Goal: Task Accomplishment & Management: Use online tool/utility

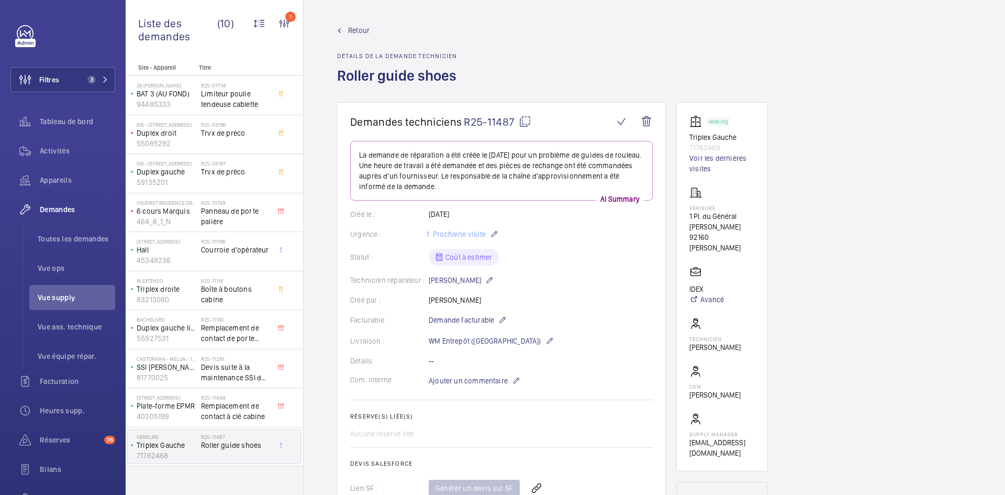
click at [353, 30] on span "Retour" at bounding box center [358, 30] width 21 height 10
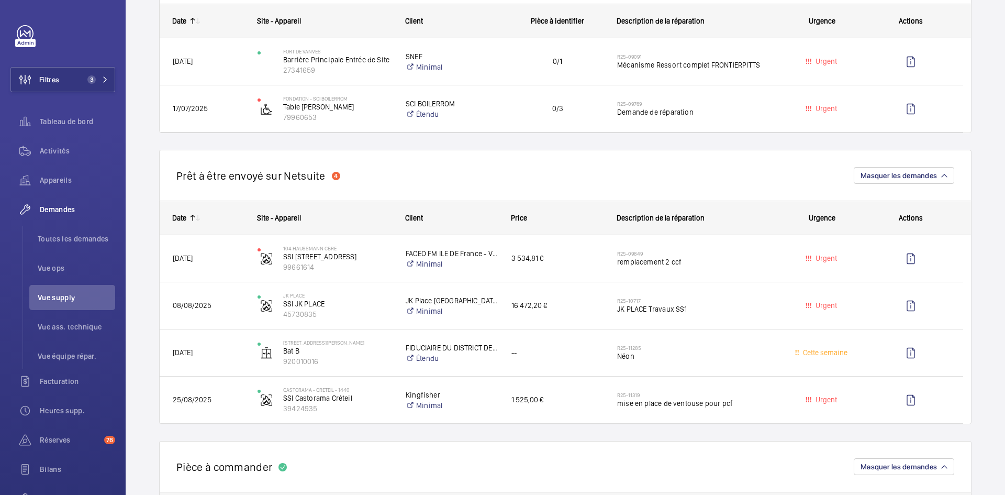
scroll to position [890, 0]
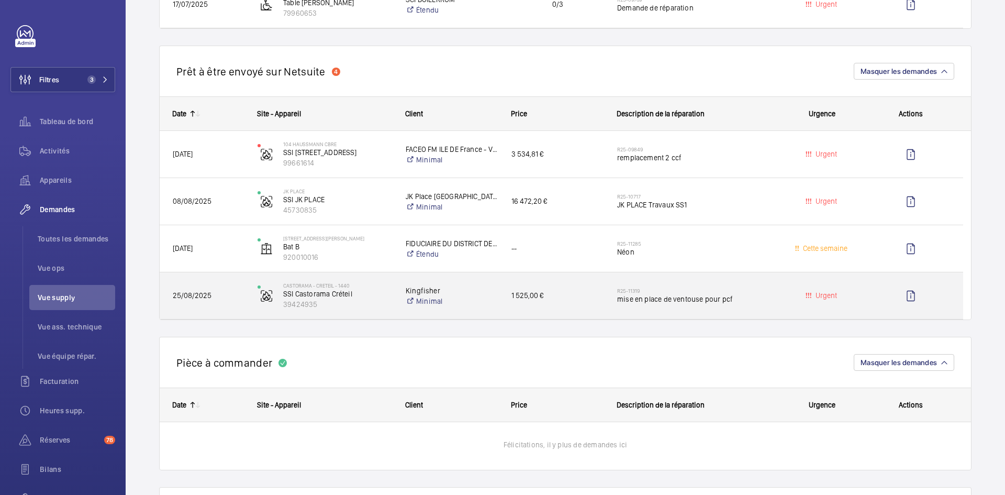
click at [231, 293] on span "25/08/2025" at bounding box center [208, 296] width 71 height 12
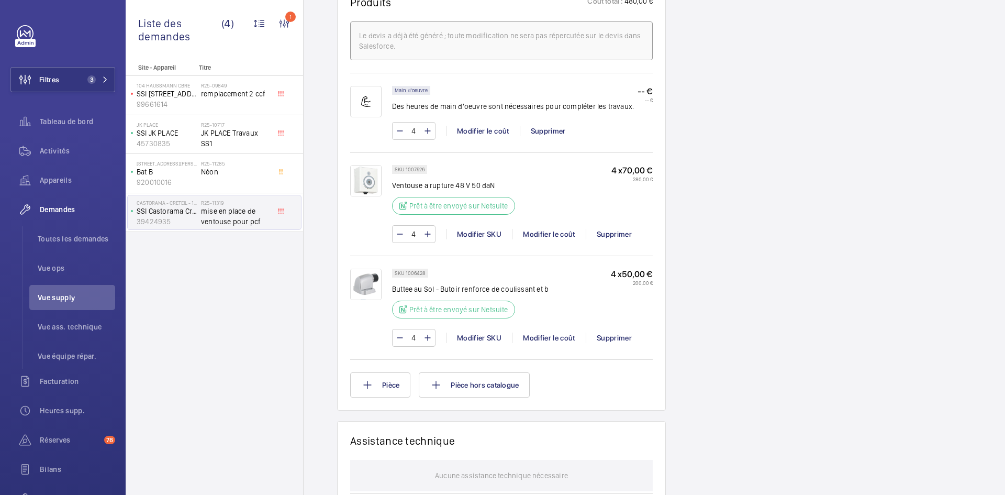
scroll to position [660, 0]
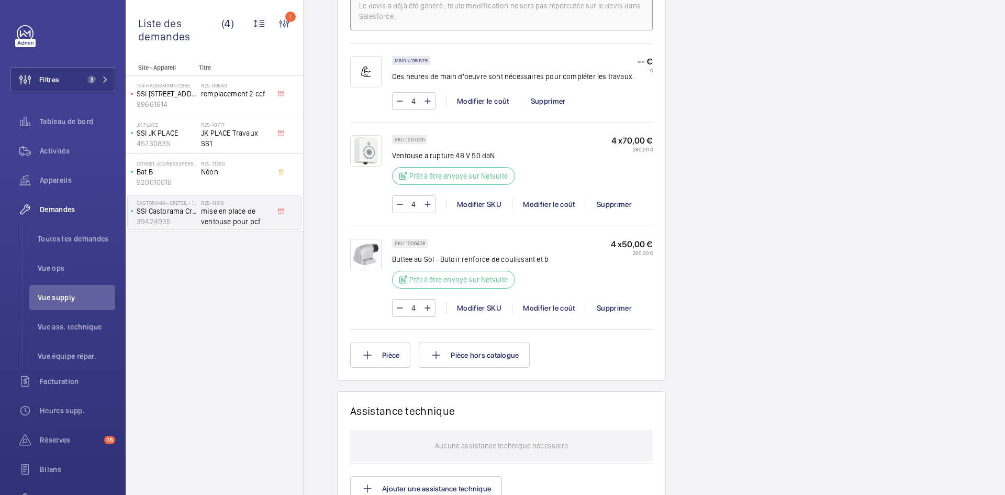
click at [376, 267] on img at bounding box center [365, 254] width 31 height 31
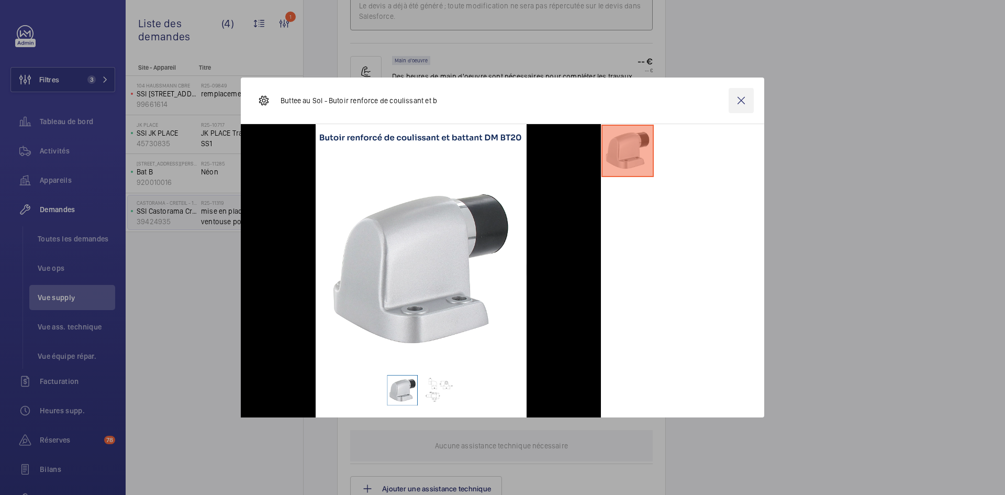
click at [749, 103] on wm-front-icon-button at bounding box center [741, 100] width 25 height 25
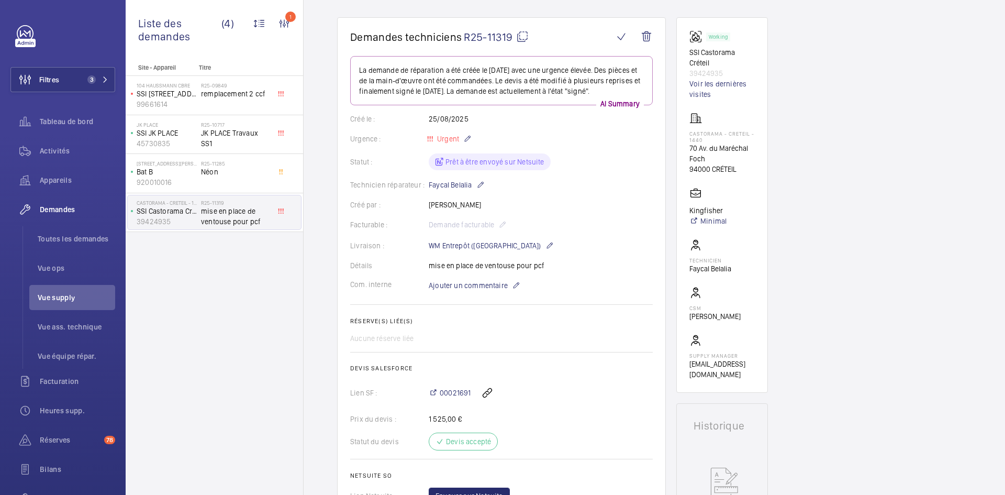
scroll to position [0, 0]
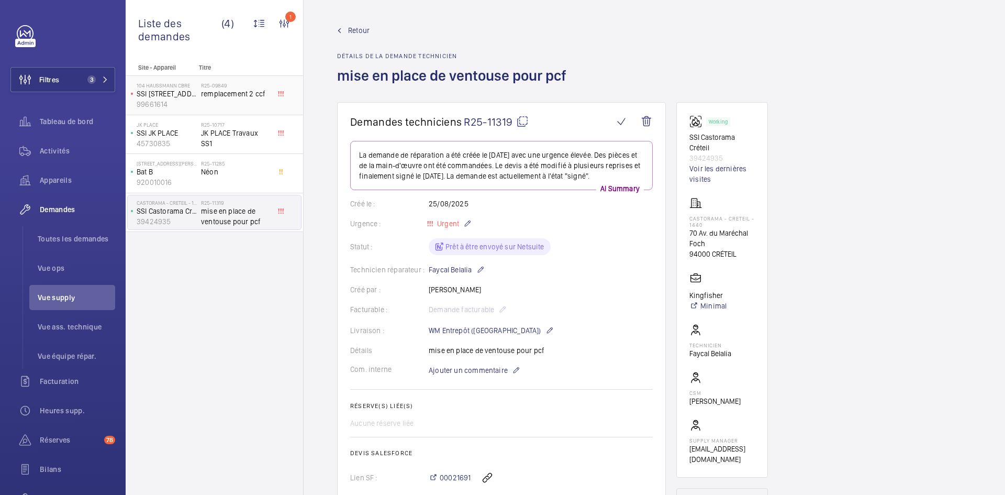
click at [244, 97] on span "remplacement 2 ccf" at bounding box center [235, 93] width 69 height 10
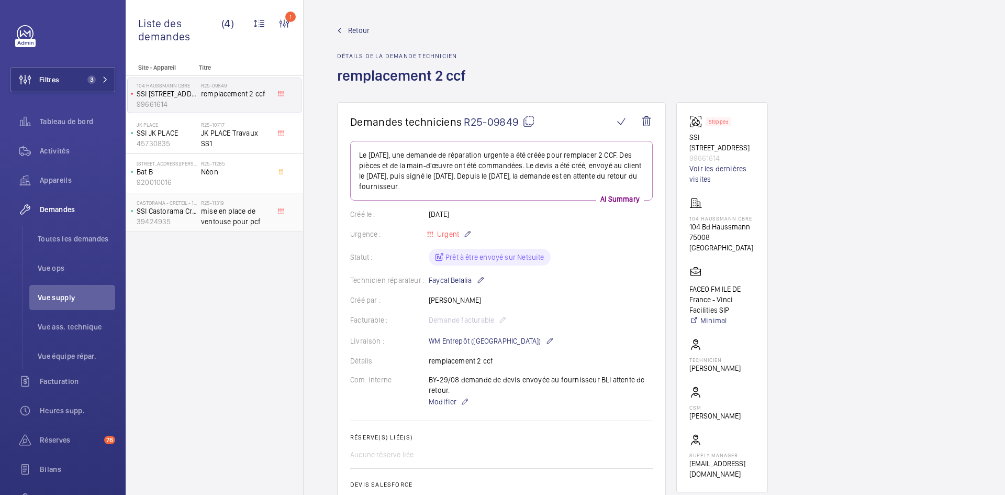
click at [223, 213] on span "mise en place de ventouse pour pcf" at bounding box center [235, 216] width 69 height 21
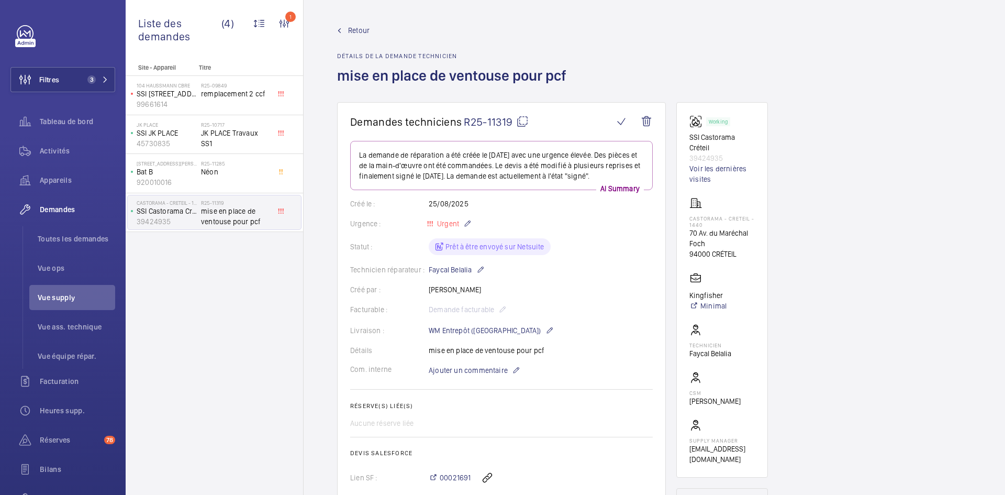
click at [353, 32] on span "Retour" at bounding box center [358, 30] width 21 height 10
click at [353, 31] on span "Retour" at bounding box center [358, 30] width 21 height 10
click at [357, 29] on span "Retour" at bounding box center [358, 30] width 21 height 10
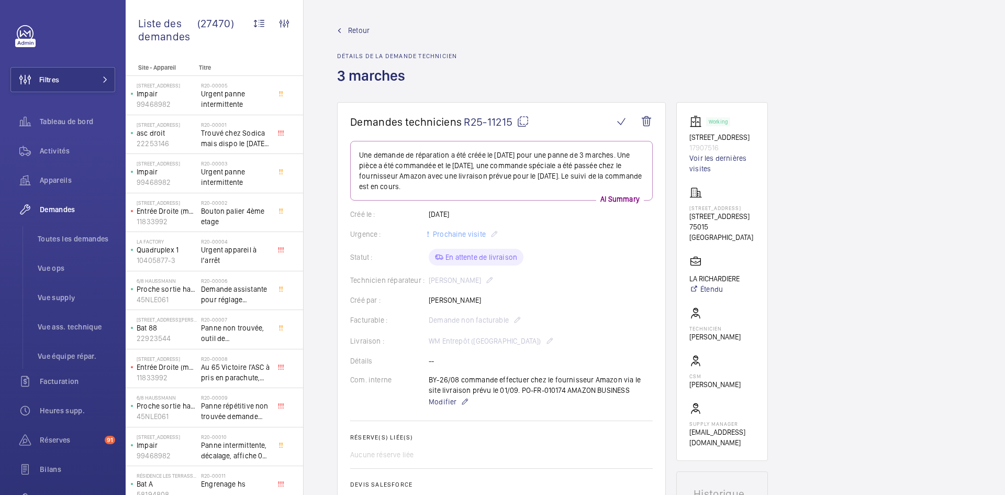
drag, startPoint x: 477, startPoint y: 299, endPoint x: 440, endPoint y: 303, distance: 37.3
click at [400, 298] on div "Créé par : Ismail Tokpinar" at bounding box center [501, 300] width 303 height 10
copy div "Créé par : Ismail Tokpinar"
drag, startPoint x: 718, startPoint y: 149, endPoint x: 677, endPoint y: 139, distance: 42.4
click at [677, 139] on wm-front-card "Working 1 rue Marmontel 17907516 Voir les dernières visites 1 Rue Marmontel 1 R…" at bounding box center [722, 281] width 92 height 359
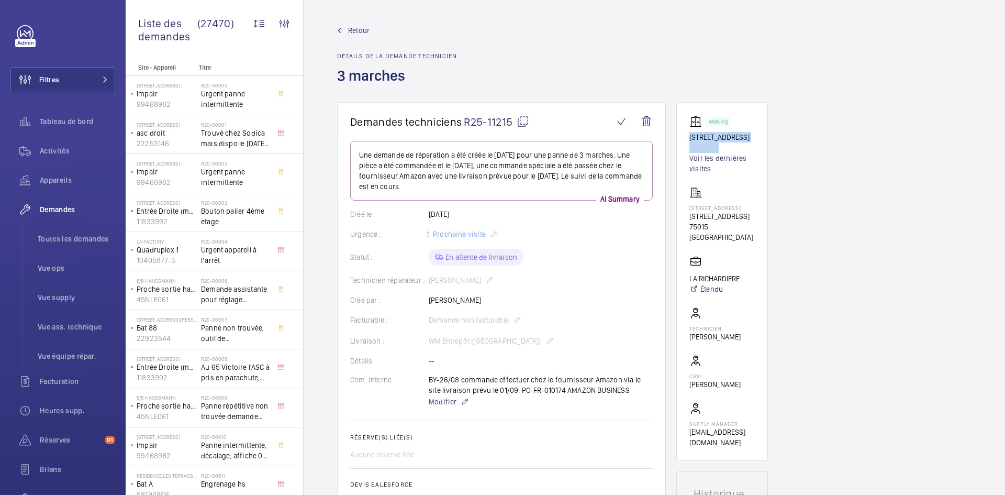
copy div "1 rue Marmontel 17907516"
drag, startPoint x: 730, startPoint y: 229, endPoint x: 687, endPoint y: 216, distance: 44.9
click at [687, 216] on wm-front-card "Working 1 rue Marmontel 17907516 Voir les dernières visites 1 Rue Marmontel 1 R…" at bounding box center [722, 281] width 92 height 359
copy p "1 Rue Marmontel, 75015 PARIS"
drag, startPoint x: 746, startPoint y: 282, endPoint x: 690, endPoint y: 280, distance: 56.6
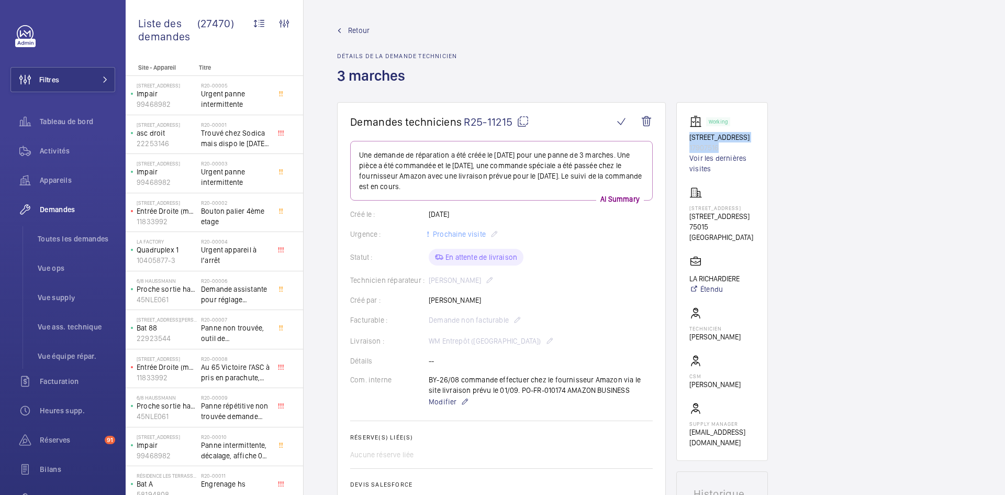
click at [690, 280] on wm-front-card-body "Working 1 rue Marmontel 17907516 Voir les dernières visites 1 Rue Marmontel 1 R…" at bounding box center [722, 281] width 65 height 332
copy p "LA RICHARDIERE"
click at [526, 121] on mat-icon at bounding box center [523, 121] width 13 height 13
copy p "LA RICHARDIERE"
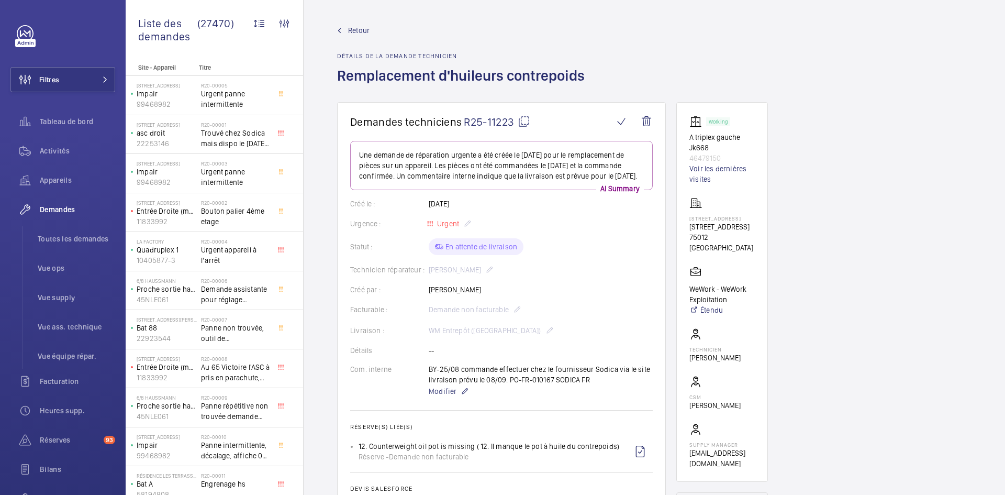
drag, startPoint x: 502, startPoint y: 298, endPoint x: 427, endPoint y: 304, distance: 75.1
click at [427, 295] on div "Créé par : Mouhamed Doucoure" at bounding box center [501, 289] width 303 height 10
copy div "Créé par : Mouhamed Doucoure"
drag, startPoint x: 720, startPoint y: 159, endPoint x: 690, endPoint y: 136, distance: 38.5
click at [690, 136] on div "Working A triplex gauche Jk668 46479150 Voir les dernières visites" at bounding box center [722, 149] width 65 height 69
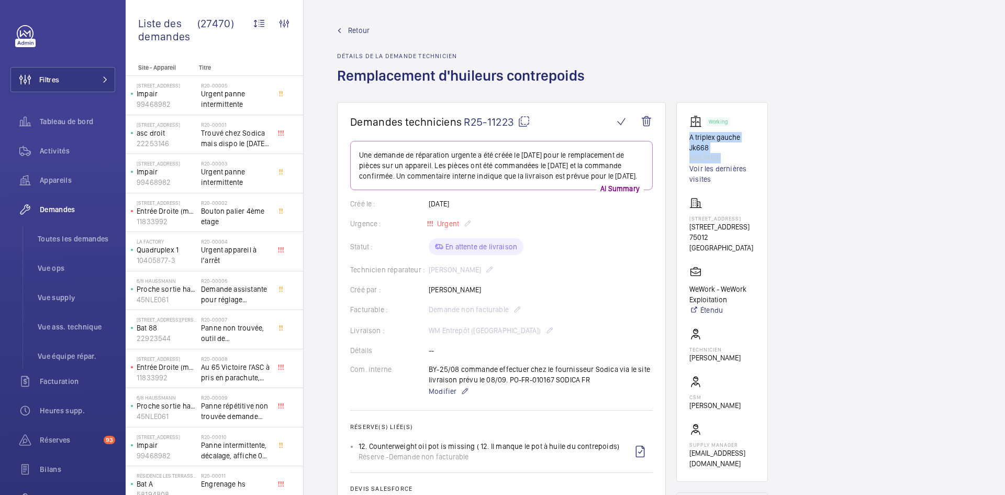
copy div "A triplex gauche Jk668 46479150"
drag, startPoint x: 739, startPoint y: 246, endPoint x: 691, endPoint y: 241, distance: 48.9
click at [691, 232] on p "8 Rue des Pirogues de Bercy, 75012 PARIS" at bounding box center [722, 226] width 65 height 10
drag, startPoint x: 708, startPoint y: 252, endPoint x: 686, endPoint y: 234, distance: 29.4
click at [686, 234] on wm-front-card "Working A triplex gauche Jk668 46479150 Voir les dernières visites 8 Rue des Pi…" at bounding box center [722, 292] width 92 height 380
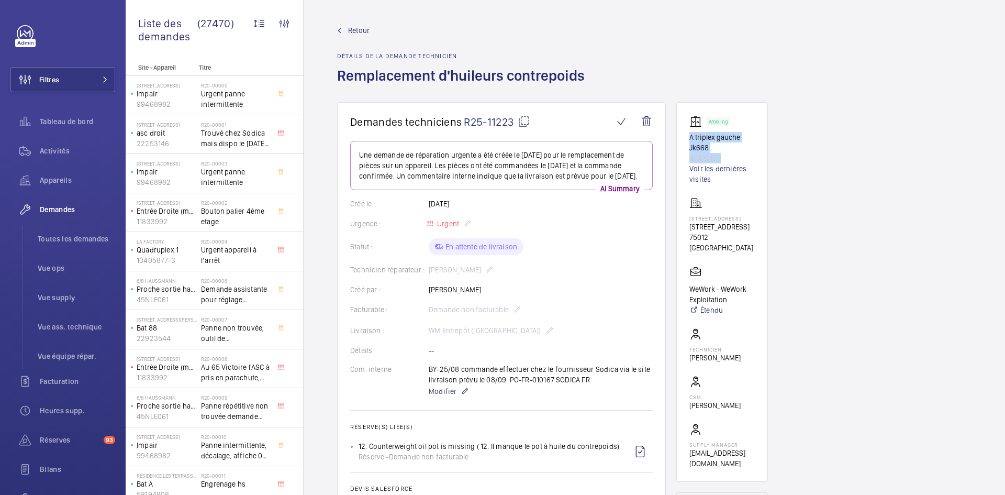
copy p "8 Rue des Pirogues de Bercy, 75012 PARIS"
drag, startPoint x: 730, startPoint y: 314, endPoint x: 687, endPoint y: 305, distance: 43.8
click at [687, 305] on wm-front-card "Working A triplex gauche Jk668 46479150 Voir les dernières visites 8 Rue des Pi…" at bounding box center [722, 292] width 92 height 380
copy p "WeWork - WeWork Exploitation"
click at [528, 119] on mat-icon at bounding box center [524, 121] width 13 height 13
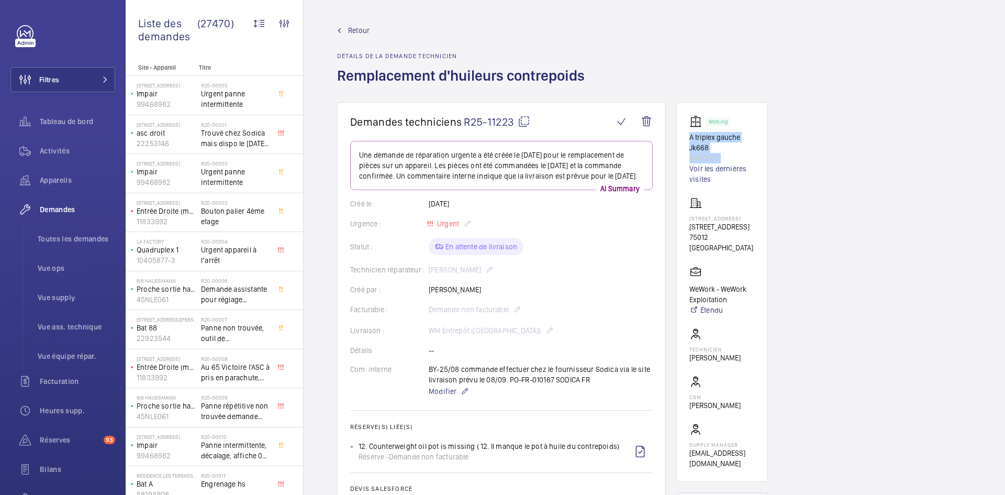
copy p "WeWork - WeWork Exploitation"
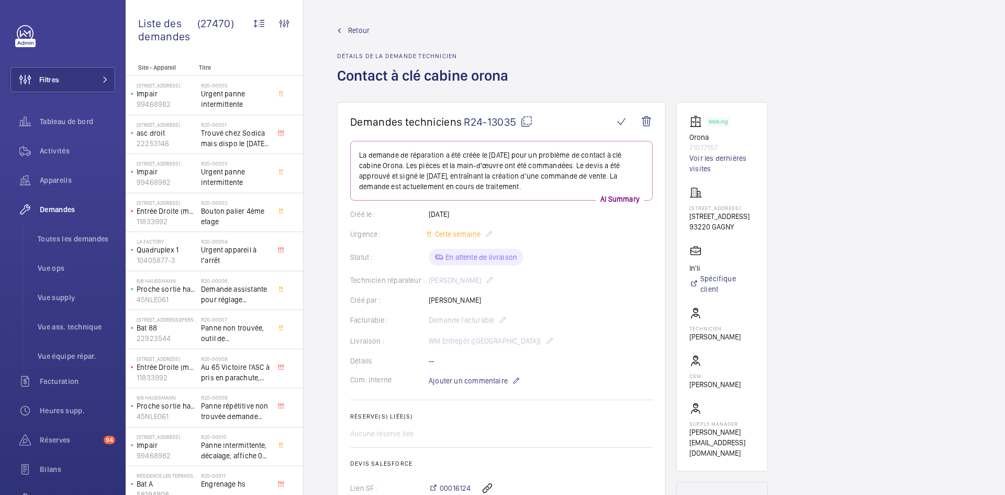
drag, startPoint x: 493, startPoint y: 298, endPoint x: 428, endPoint y: 302, distance: 65.5
click at [428, 302] on div "Créé par : [PERSON_NAME]" at bounding box center [501, 300] width 303 height 10
copy div "Créé par : [PERSON_NAME]"
drag, startPoint x: 721, startPoint y: 147, endPoint x: 687, endPoint y: 138, distance: 35.0
click at [687, 138] on wm-front-card "Working Orona 71077157 Voir les dernières visites [STREET_ADDRESS] [STREET_ADDR…" at bounding box center [722, 286] width 92 height 369
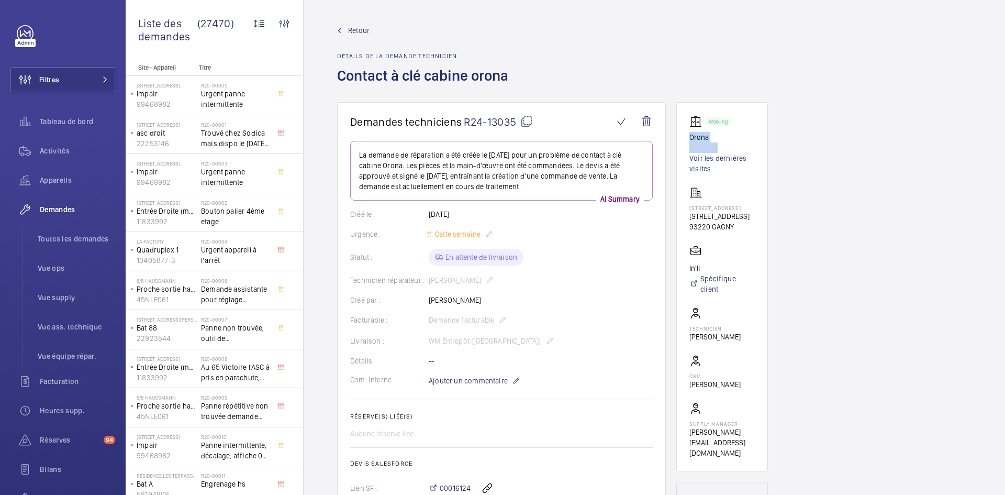
copy div "Orona 71077157"
drag, startPoint x: 741, startPoint y: 234, endPoint x: 686, endPoint y: 209, distance: 60.0
click at [686, 209] on wm-front-card "Working Orona 71077157 Voir les dernières visites [STREET_ADDRESS] [STREET_ADDR…" at bounding box center [722, 286] width 92 height 369
copy div "20004 - 8 [GEOGRAPHIC_DATA] [STREET_ADDRESS]"
click at [686, 271] on wm-front-card "Working Orona 71077157 Voir les dernières visites [STREET_ADDRESS] [STREET_ADDR…" at bounding box center [722, 286] width 92 height 369
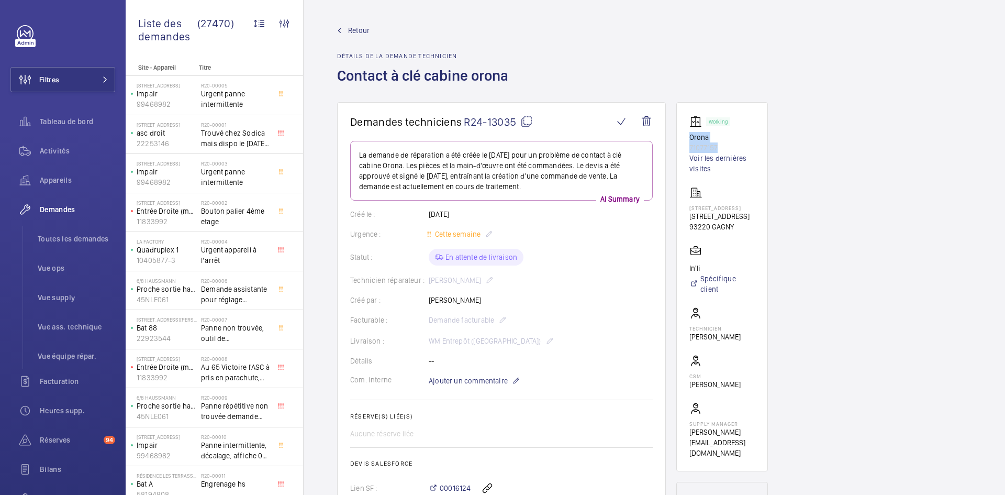
copy p "In'li"
click at [524, 121] on mat-icon at bounding box center [526, 121] width 13 height 13
copy p "In'li"
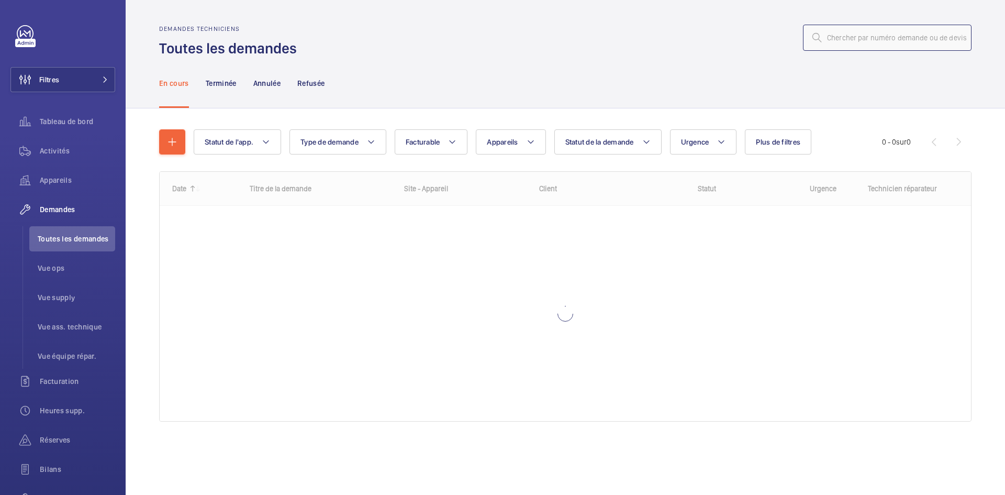
click at [846, 35] on input "text" at bounding box center [887, 38] width 169 height 26
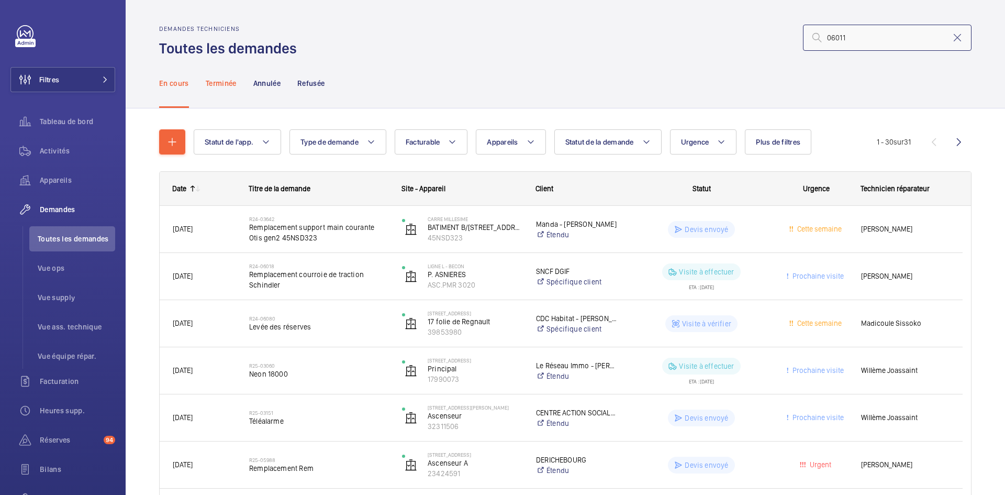
type input "06011"
click at [224, 85] on p "Terminée" at bounding box center [221, 83] width 31 height 10
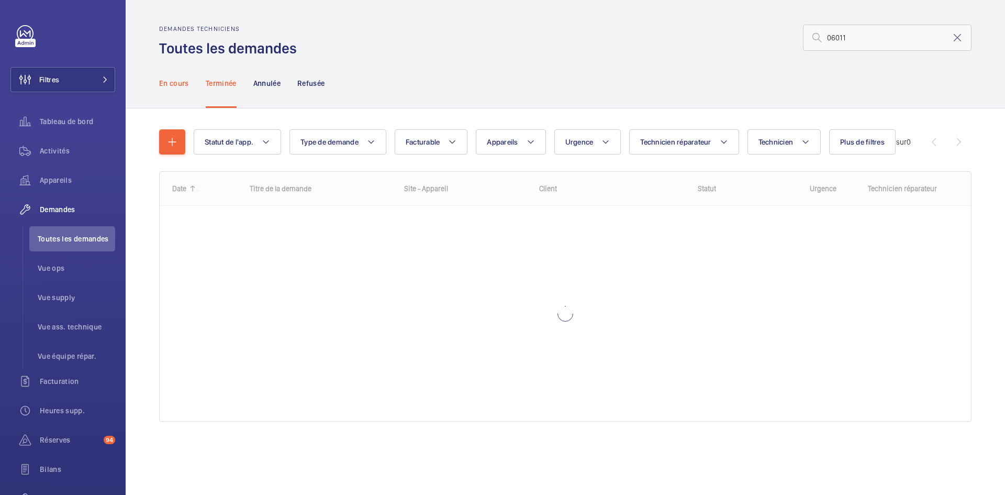
click at [170, 85] on p "En cours" at bounding box center [174, 83] width 30 height 10
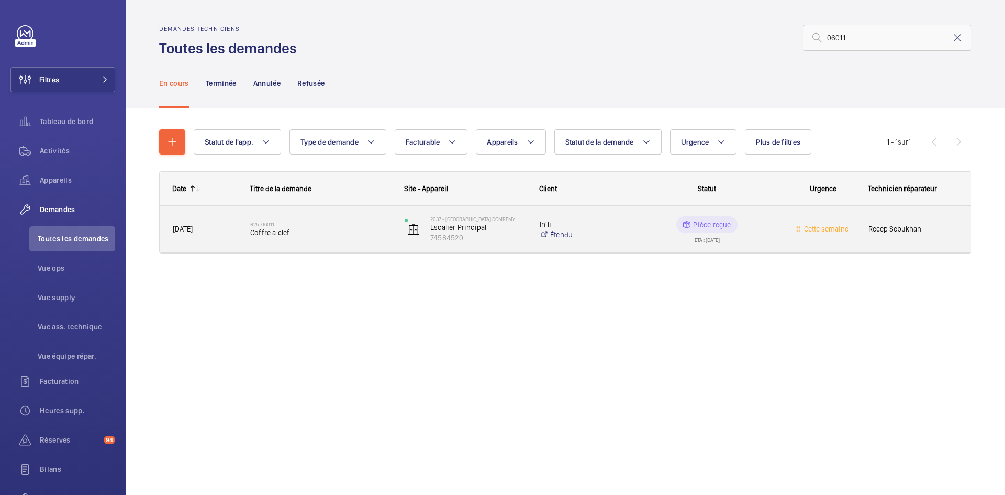
click at [231, 231] on span "28/04/2025" at bounding box center [205, 229] width 64 height 12
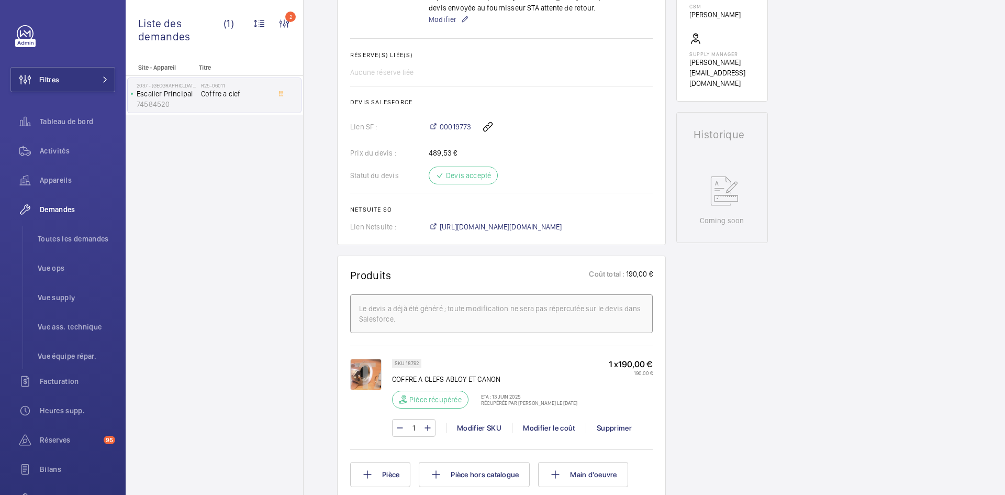
scroll to position [241, 0]
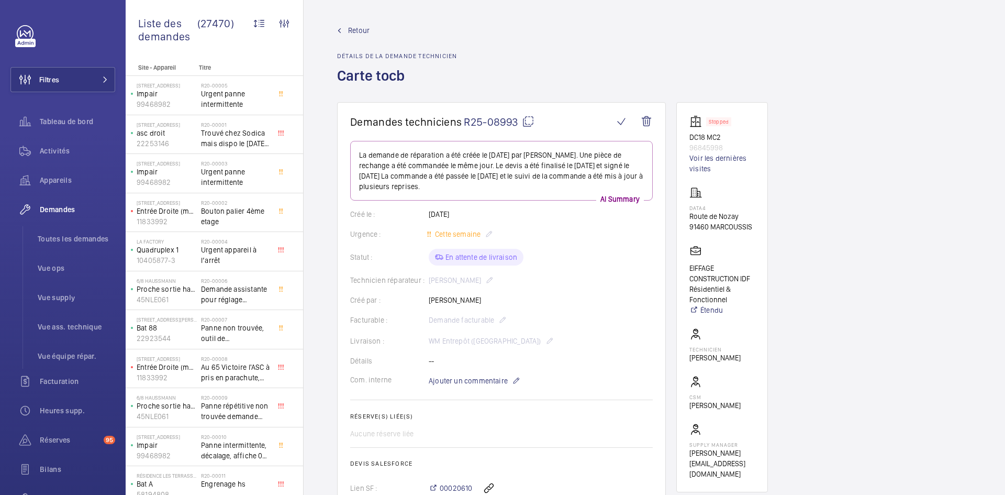
drag, startPoint x: 477, startPoint y: 301, endPoint x: 427, endPoint y: 304, distance: 49.8
click at [427, 304] on div "Créé par : Mathieu Viollet" at bounding box center [501, 300] width 303 height 10
copy div "Créé par : Mathieu Viollet"
drag, startPoint x: 725, startPoint y: 147, endPoint x: 681, endPoint y: 136, distance: 45.2
click at [681, 136] on wm-front-card "Stopped DC18 MC2 96845998 Voir les dernières visites DATA4 Route de Nozay 91460…" at bounding box center [722, 297] width 92 height 390
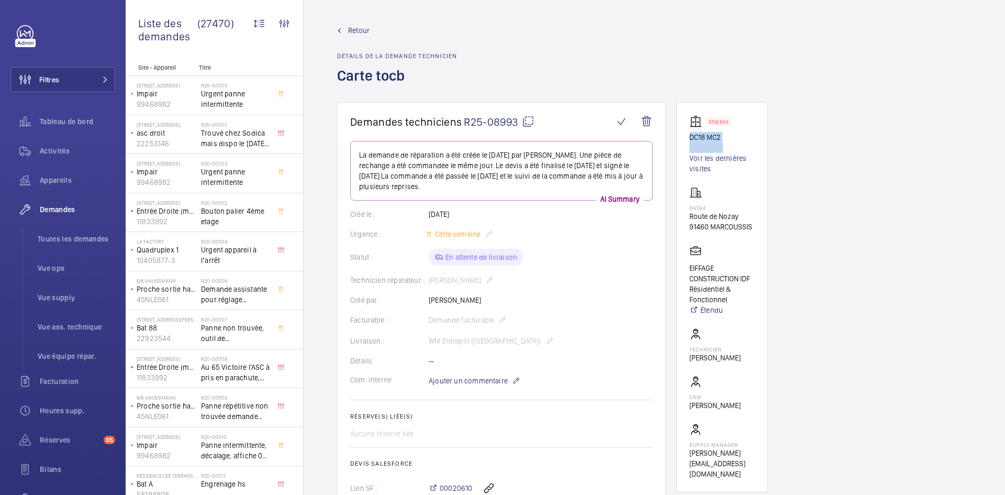
copy div "DC18 MC2 96845998"
drag, startPoint x: 756, startPoint y: 229, endPoint x: 676, endPoint y: 209, distance: 81.5
click at [676, 209] on wm-front-card "Stopped DC18 MC2 96845998 Voir les dernières visites DATA4 Route de Nozay 91460…" at bounding box center [722, 297] width 92 height 390
copy div "DATA4 Route de Nozay 91460 MARCOUSSIS"
drag, startPoint x: 732, startPoint y: 302, endPoint x: 682, endPoint y: 266, distance: 61.2
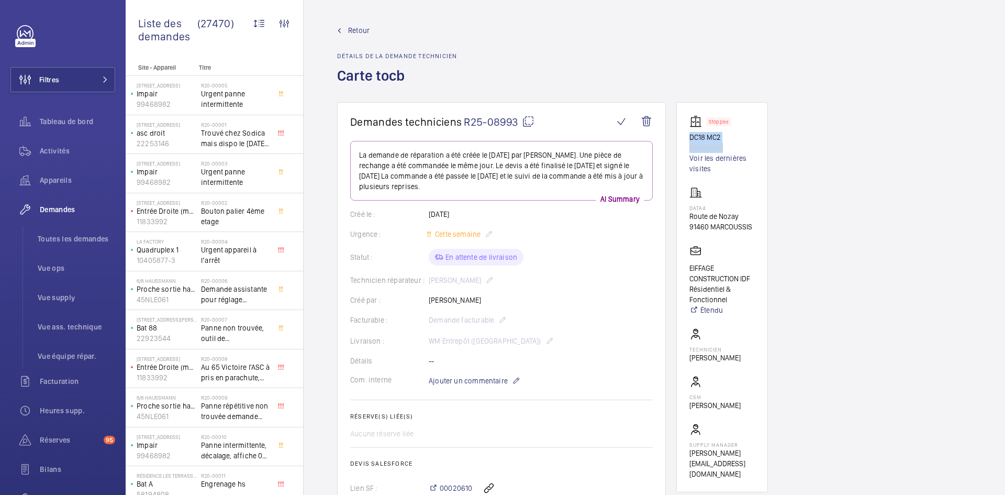
click at [682, 266] on wm-front-card "Stopped DC18 MC2 96845998 Voir les dernières visites DATA4 Route de Nozay 91460…" at bounding box center [722, 297] width 92 height 390
copy p "EIFFAGE CONSTRUCTION IDF Résidentiel & Fonctionnel"
click at [534, 122] on mat-icon at bounding box center [528, 121] width 13 height 13
copy p "EIFFAGE CONSTRUCTION IDF Résidentiel & Fonctionnel"
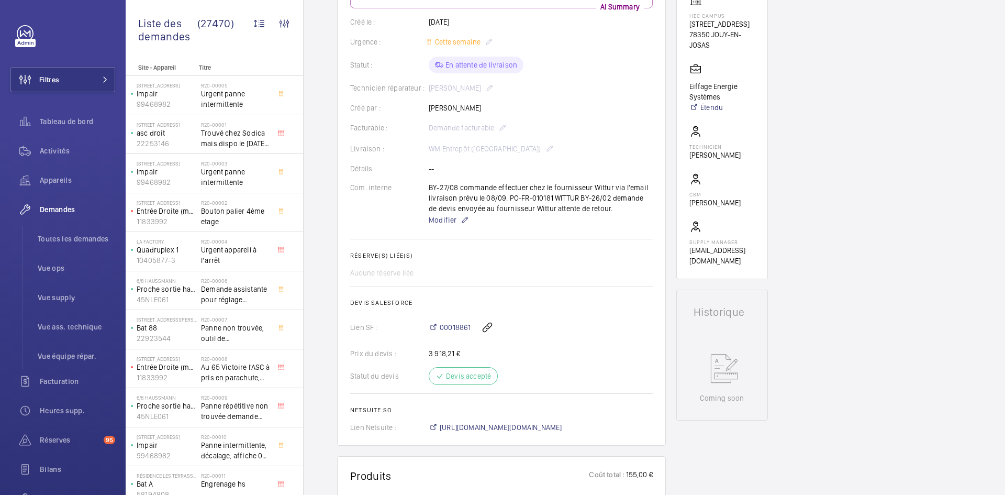
scroll to position [157, 0]
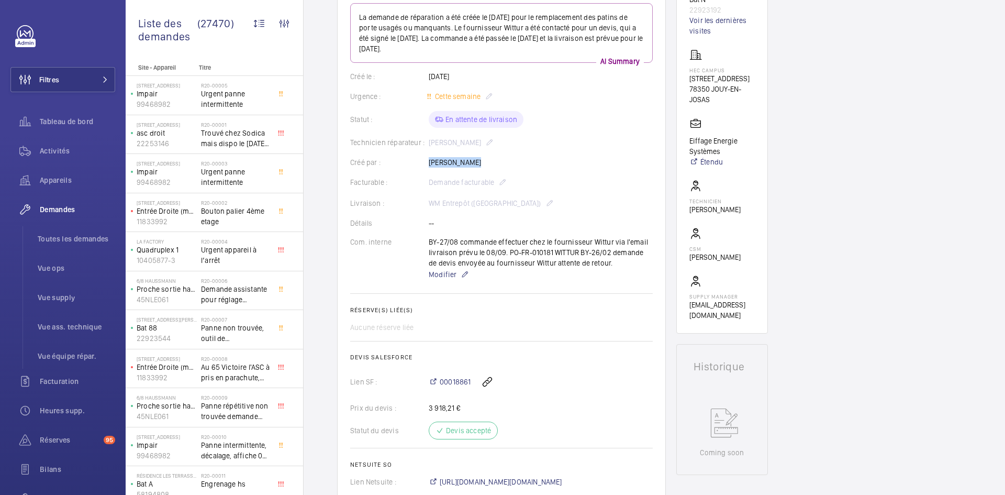
drag, startPoint x: 474, startPoint y: 161, endPoint x: 424, endPoint y: 162, distance: 50.8
click at [424, 162] on div "Créé par : Paulo Sergio" at bounding box center [501, 162] width 303 height 10
copy div "Créé par : Paulo Sergio"
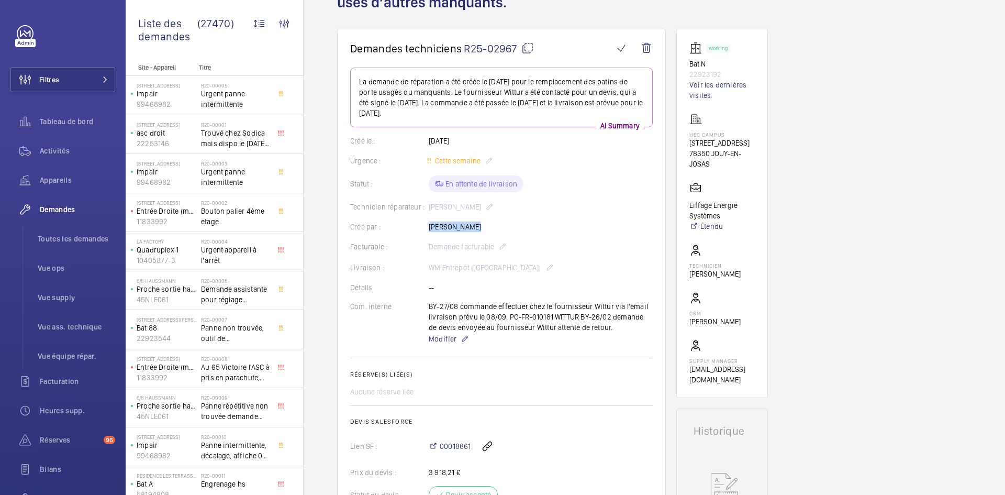
scroll to position [0, 0]
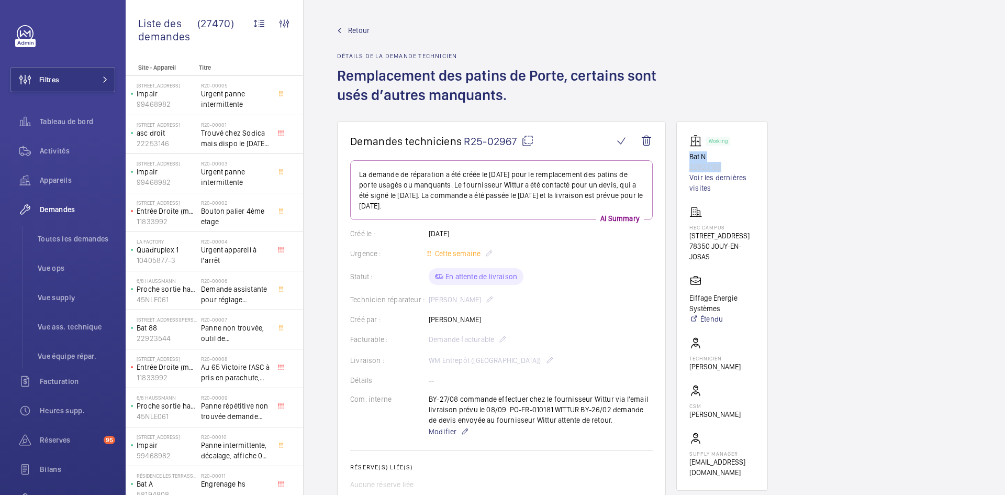
drag, startPoint x: 724, startPoint y: 163, endPoint x: 683, endPoint y: 159, distance: 40.5
click at [683, 159] on wm-front-card "Working Bat N 22923192 Voir les dernières visites HEC CAMPUS 1 Rue de la Libéra…" at bounding box center [722, 305] width 92 height 369
copy div "Bat N 22923192"
drag, startPoint x: 698, startPoint y: 261, endPoint x: 680, endPoint y: 224, distance: 40.7
click at [680, 224] on wm-front-card "Working Bat N 22923192 Voir les dernières visites HEC CAMPUS 1 Rue de la Libéra…" at bounding box center [722, 305] width 92 height 369
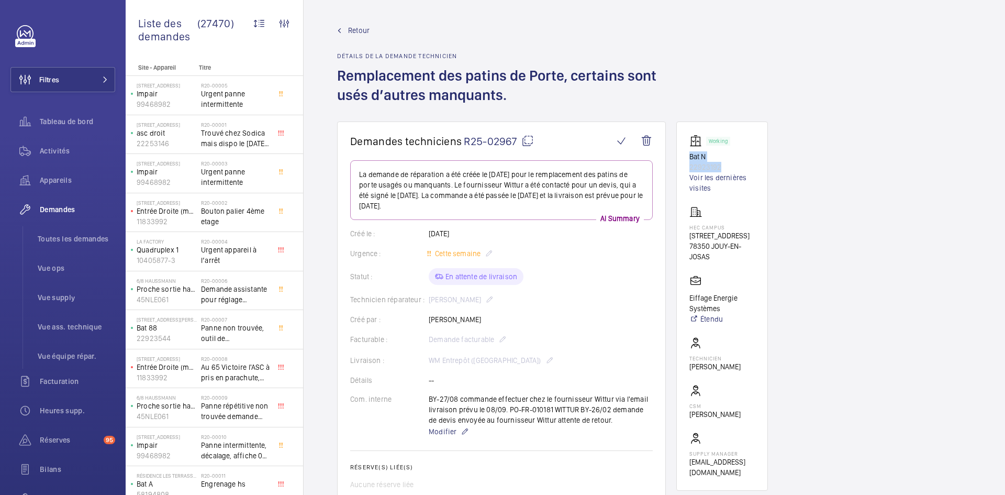
copy div "HEC CAMPUS 1 Rue de la Libération 78350 JOUY-EN-JOSAS"
drag, startPoint x: 723, startPoint y: 320, endPoint x: 682, endPoint y: 312, distance: 41.8
click at [682, 312] on wm-front-card "Working Bat N 22923192 Voir les dernières visites HEC CAMPUS 1 Rue de la Libéra…" at bounding box center [722, 305] width 92 height 369
copy p "Eiffage Energie Systèmes"
click at [526, 140] on mat-icon at bounding box center [527, 141] width 13 height 13
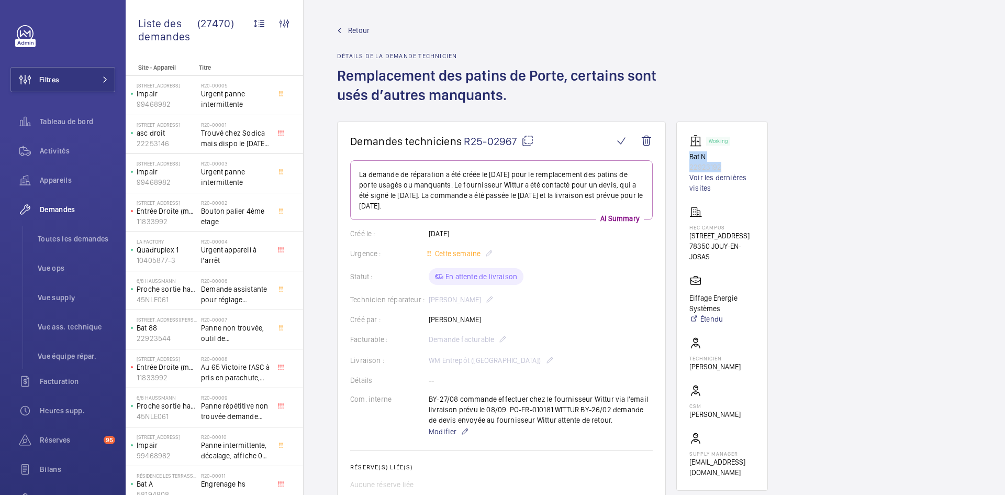
copy p "Eiffage Energie Systèmes"
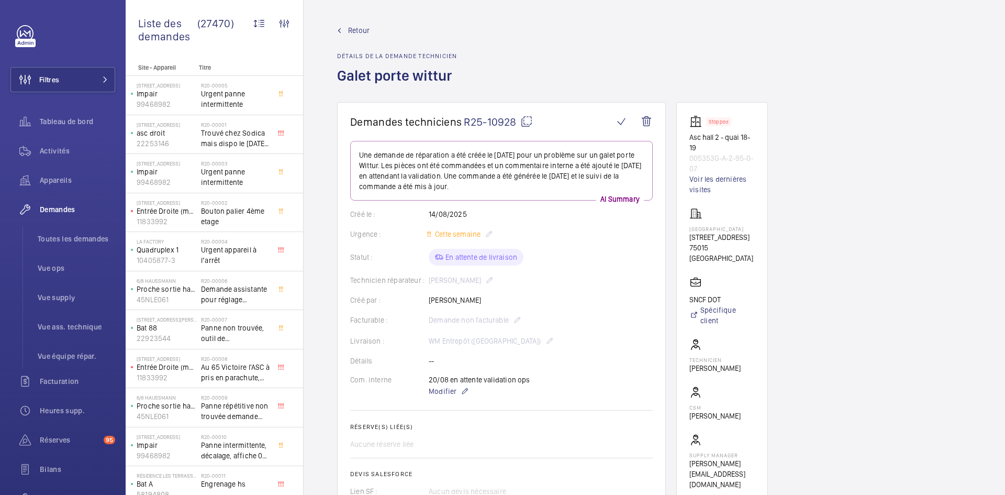
drag, startPoint x: 489, startPoint y: 298, endPoint x: 428, endPoint y: 298, distance: 61.3
click at [428, 298] on div "Créé par : [PERSON_NAME]" at bounding box center [501, 300] width 303 height 10
copy div "Créé par : [PERSON_NAME]"
drag, startPoint x: 709, startPoint y: 169, endPoint x: 688, endPoint y: 138, distance: 37.3
click at [688, 138] on wm-front-card "Stopped Asc hall 2 - quai 18-19 005353G-A-2-95-0-07 Voir les dernières visites …" at bounding box center [722, 302] width 92 height 401
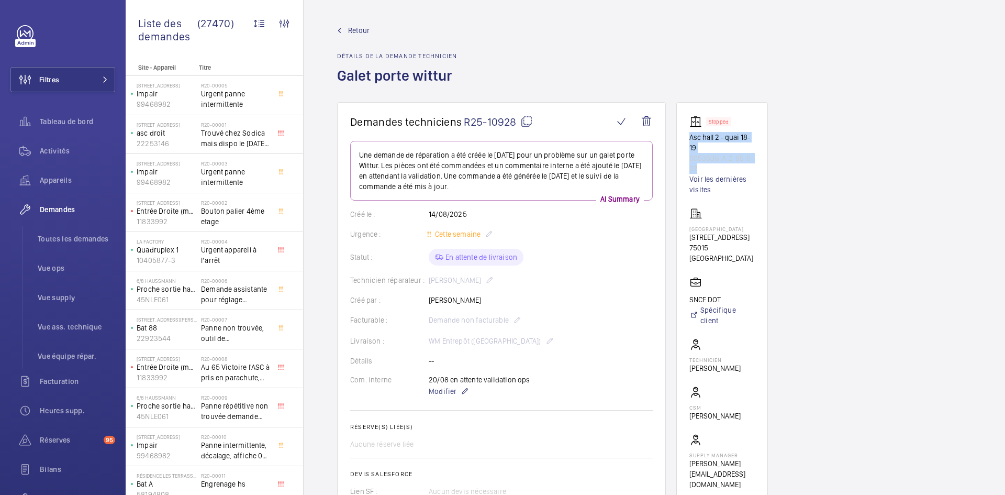
copy div "Asc hall 2 - quai 18-19 005353G-A-2-95-0-07"
click at [734, 258] on p "75015 PARIS" at bounding box center [722, 252] width 65 height 21
click at [730, 259] on p "75015 PARIS" at bounding box center [722, 252] width 65 height 21
drag, startPoint x: 730, startPoint y: 259, endPoint x: 691, endPoint y: 226, distance: 50.9
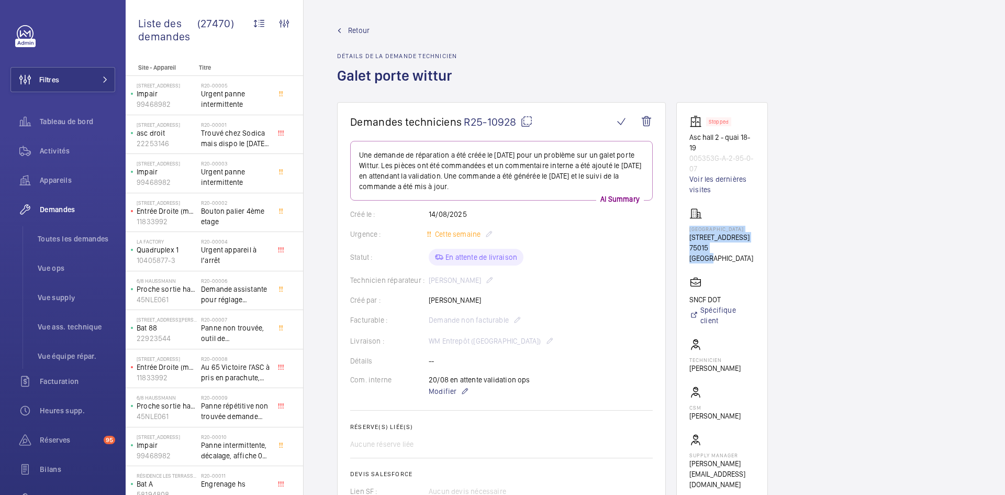
click at [691, 226] on div "Paris Montparnasse 17 BOULEVARD DE VAUGIRARD 75015 PARIS" at bounding box center [722, 235] width 65 height 56
copy div "Paris Montparnasse 17 BOULEVARD DE VAUGIRARD 75015 PARIS"
drag, startPoint x: 725, startPoint y: 299, endPoint x: 686, endPoint y: 296, distance: 38.8
click at [686, 296] on wm-front-card "Stopped Asc hall 2 - quai 18-19 005353G-A-2-95-0-07 Voir les dernières visites …" at bounding box center [722, 302] width 92 height 401
copy p "SNCF DOT"
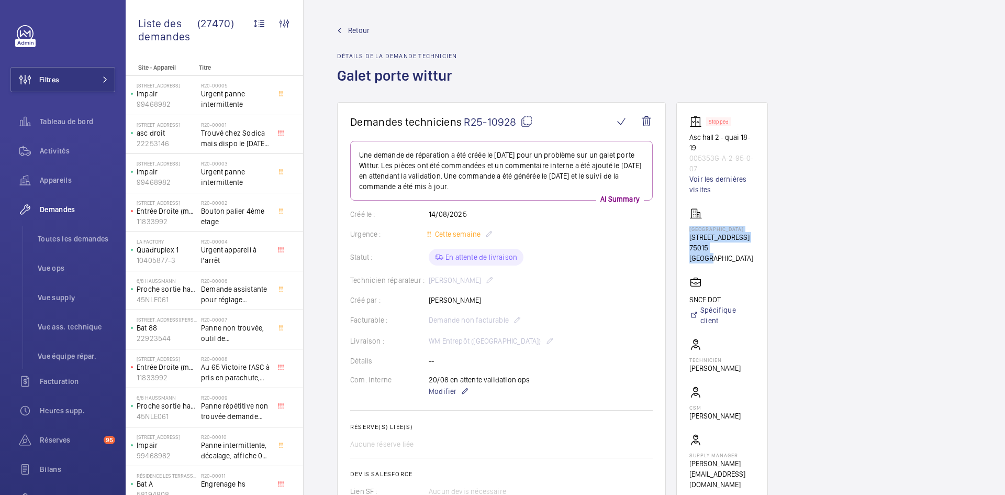
click at [526, 118] on mat-icon at bounding box center [526, 121] width 13 height 13
copy p "SNCF DOT"
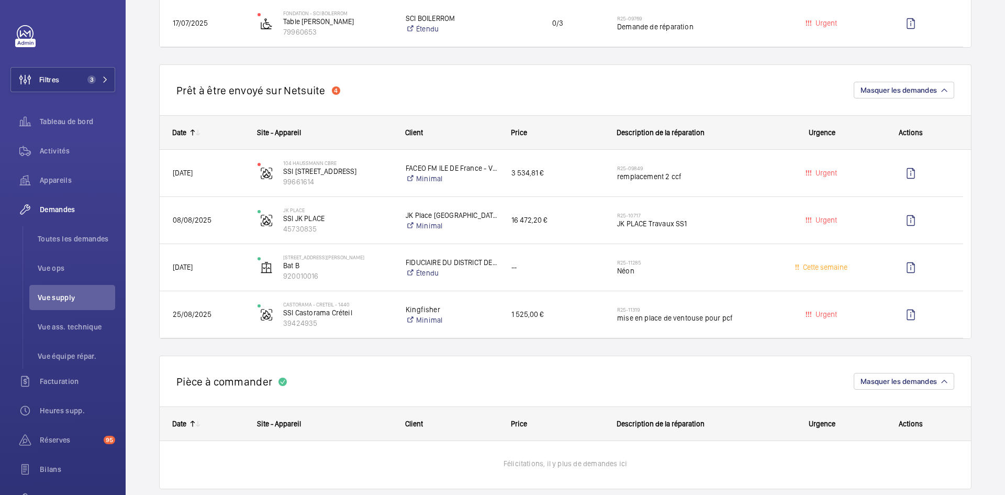
scroll to position [890, 0]
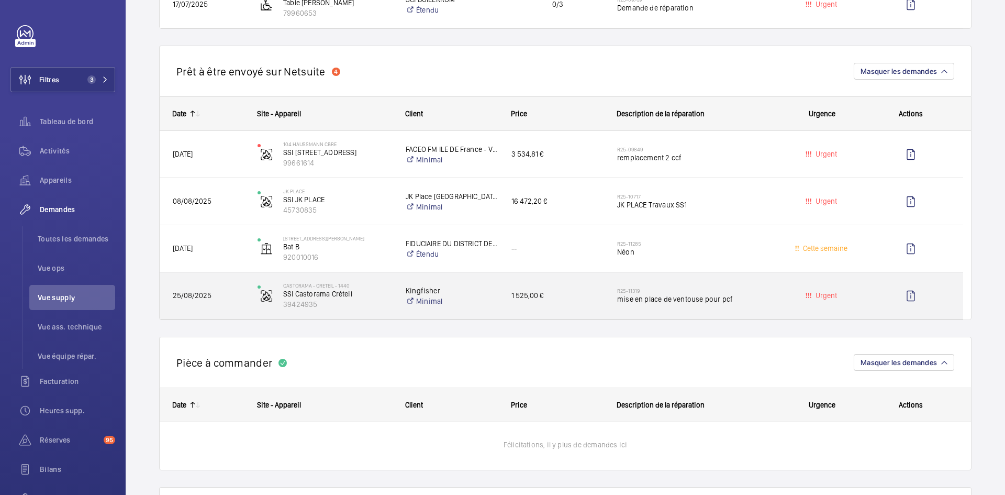
click at [231, 297] on span "25/08/2025" at bounding box center [208, 296] width 71 height 12
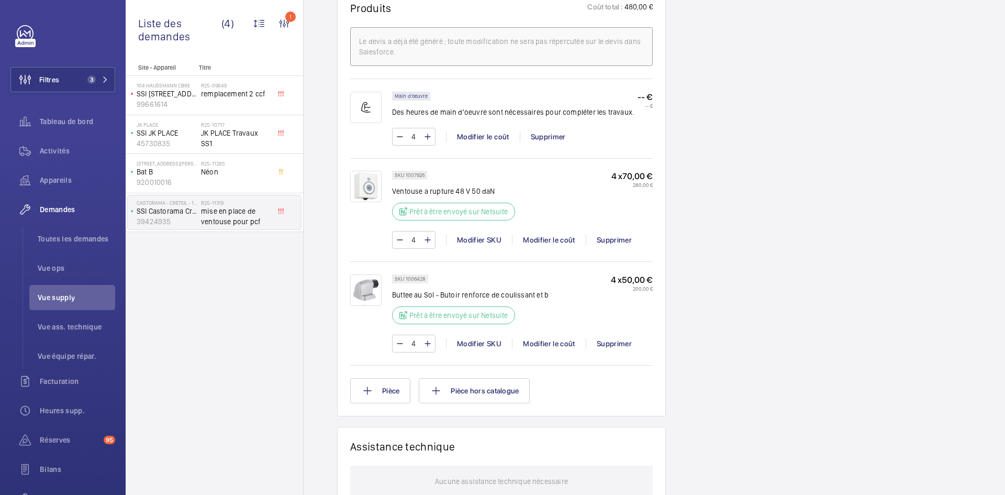
scroll to position [628, 0]
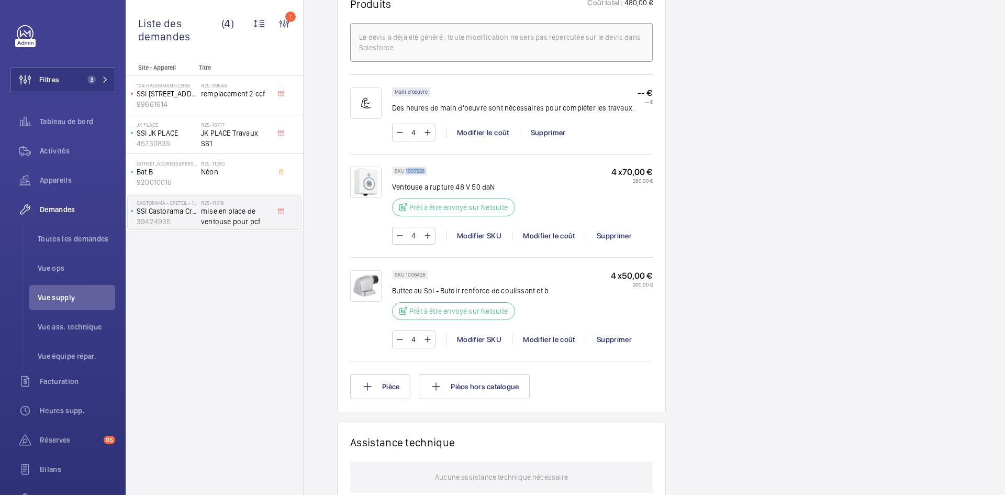
drag, startPoint x: 426, startPoint y: 182, endPoint x: 405, endPoint y: 180, distance: 21.0
click at [405, 175] on div "SKU 1007926" at bounding box center [409, 170] width 35 height 9
copy p "1007926"
drag, startPoint x: 426, startPoint y: 285, endPoint x: 404, endPoint y: 283, distance: 22.6
click at [404, 279] on div "SKU 1006428" at bounding box center [410, 274] width 36 height 9
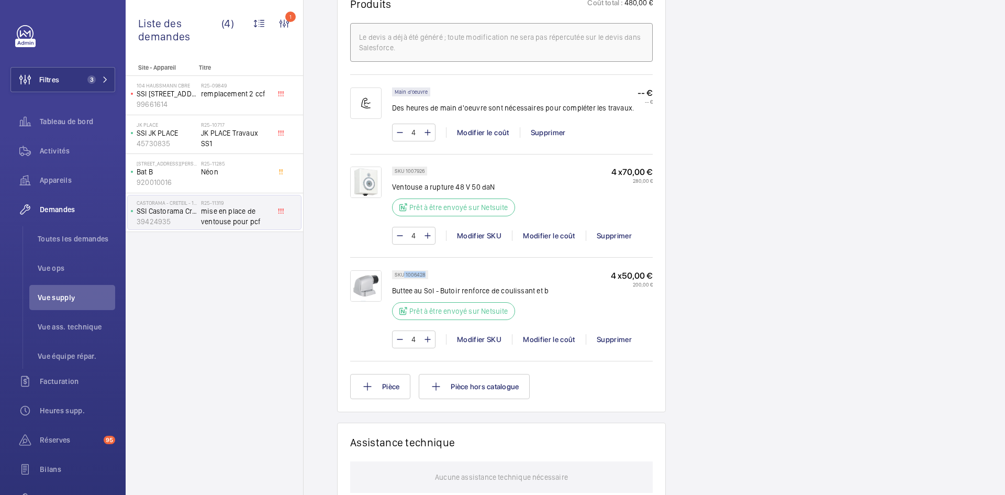
copy p "1006428"
click at [193, 99] on p "99661614" at bounding box center [167, 104] width 60 height 10
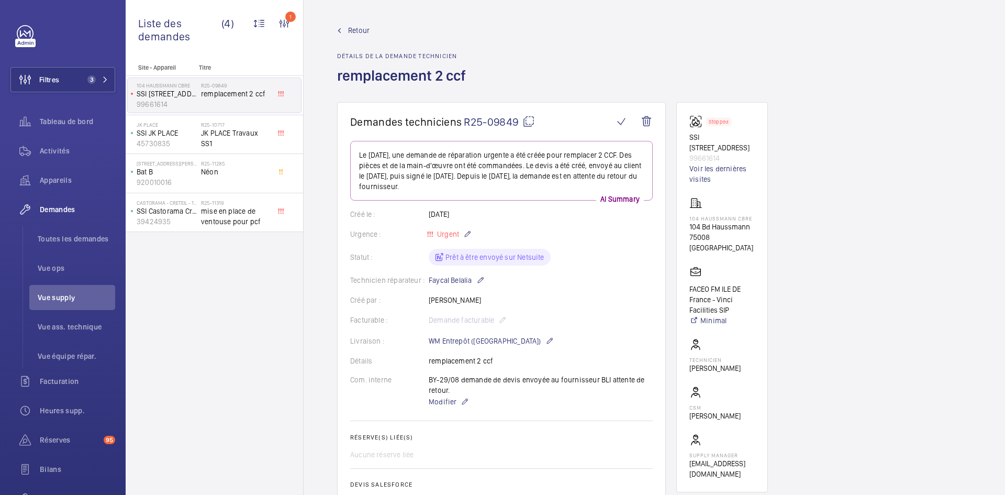
click at [364, 31] on span "Retour" at bounding box center [358, 30] width 21 height 10
click at [345, 26] on link "Retour" at bounding box center [404, 30] width 135 height 10
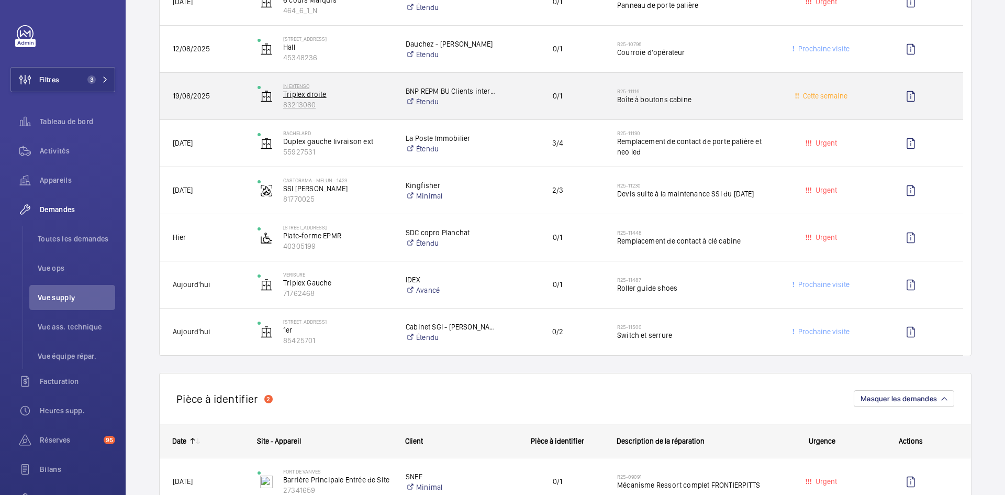
scroll to position [471, 0]
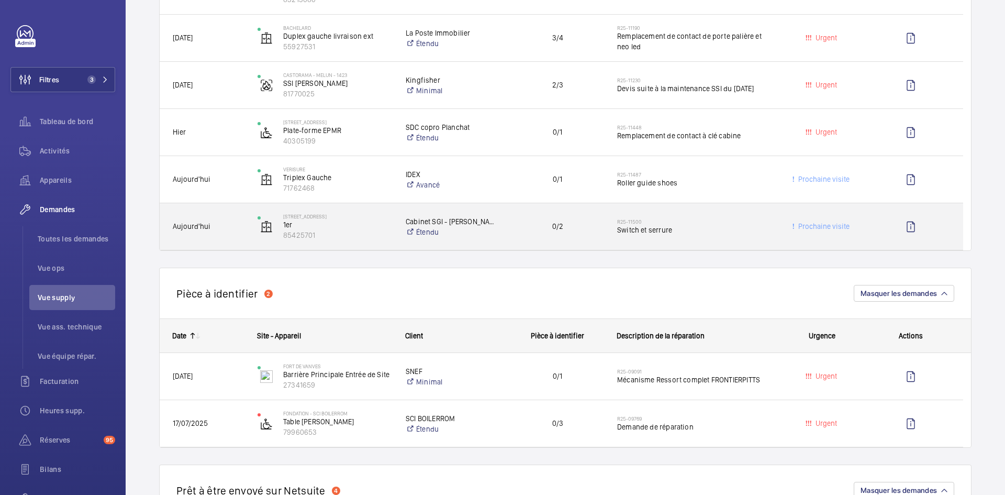
click at [235, 231] on span "Aujourd'hui" at bounding box center [208, 226] width 71 height 12
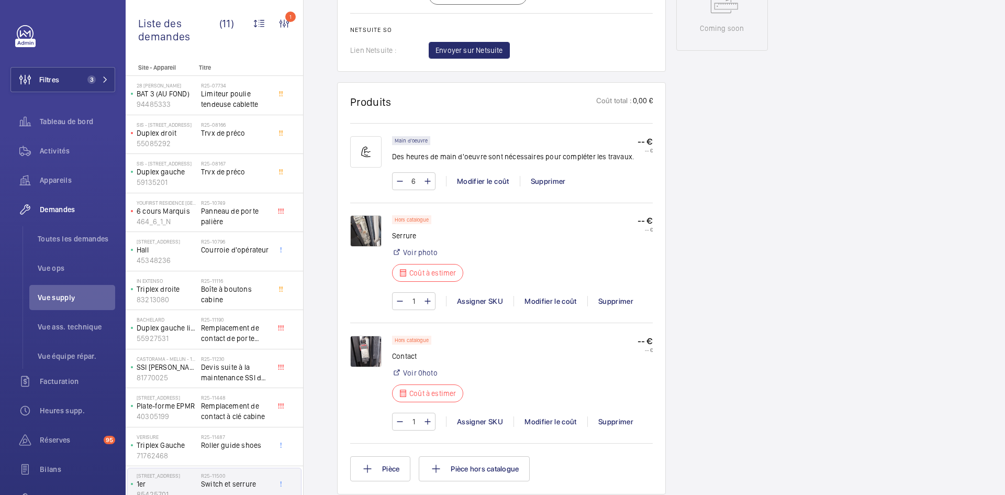
scroll to position [576, 0]
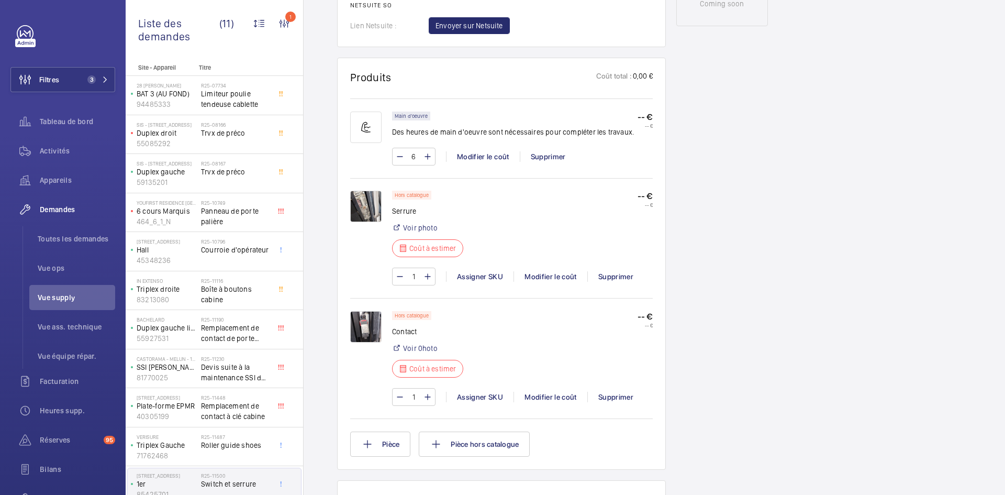
click at [363, 321] on img at bounding box center [365, 326] width 31 height 31
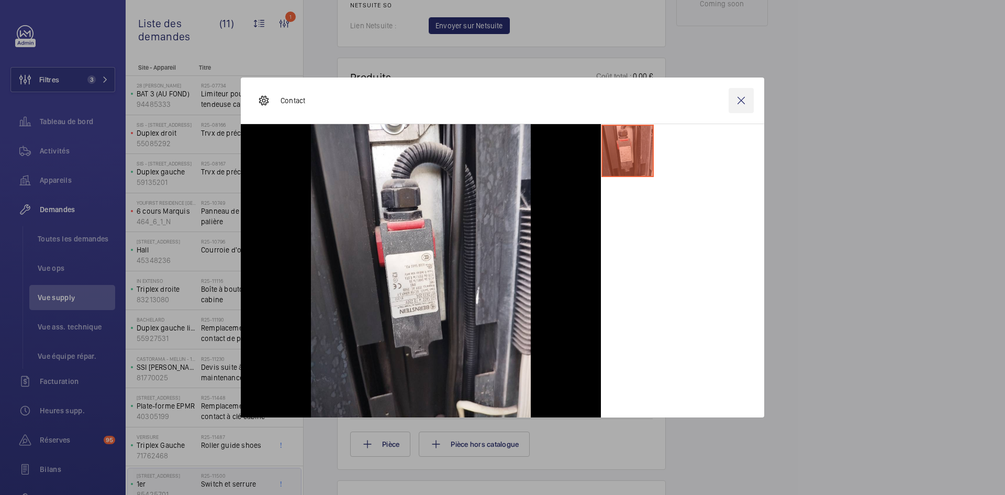
click at [743, 98] on wm-front-icon-button at bounding box center [741, 100] width 25 height 25
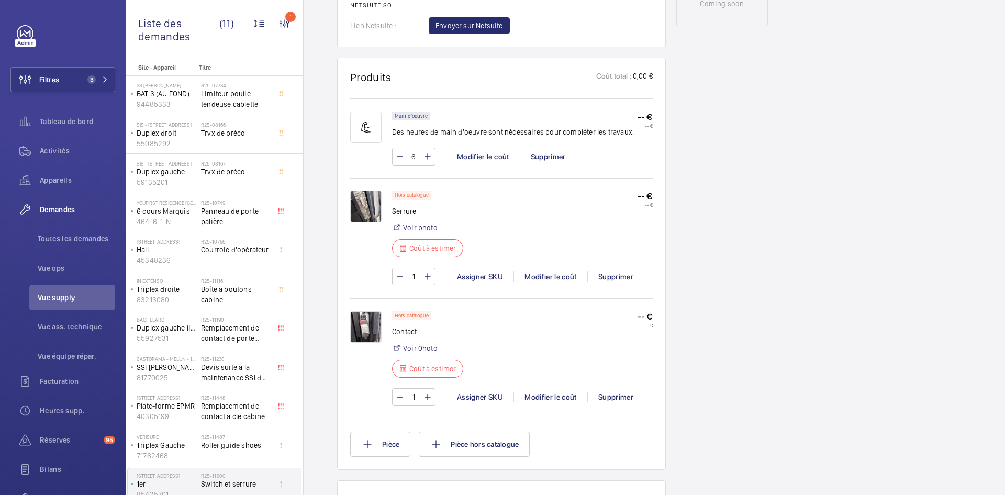
click at [358, 206] on img at bounding box center [365, 206] width 31 height 31
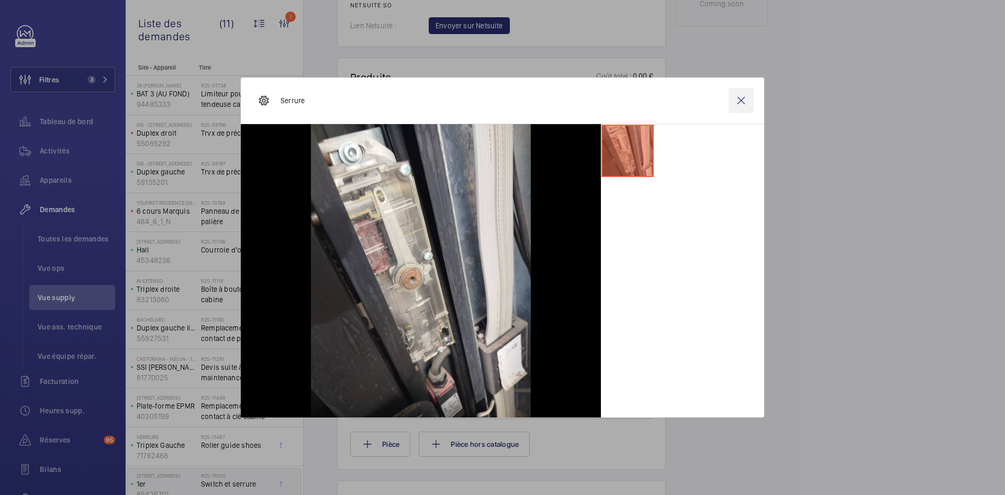
click at [745, 97] on wm-front-icon-button at bounding box center [741, 100] width 25 height 25
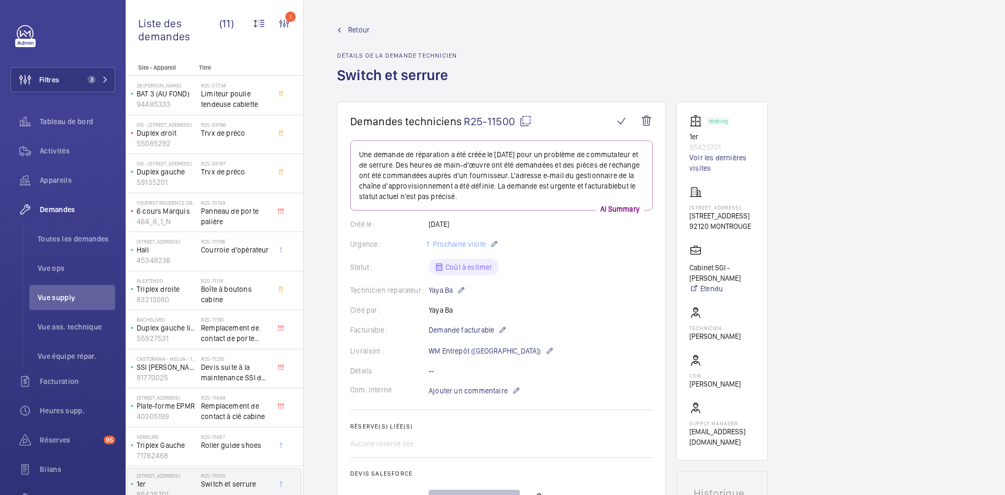
scroll to position [0, 0]
click at [363, 28] on span "Retour" at bounding box center [358, 30] width 21 height 10
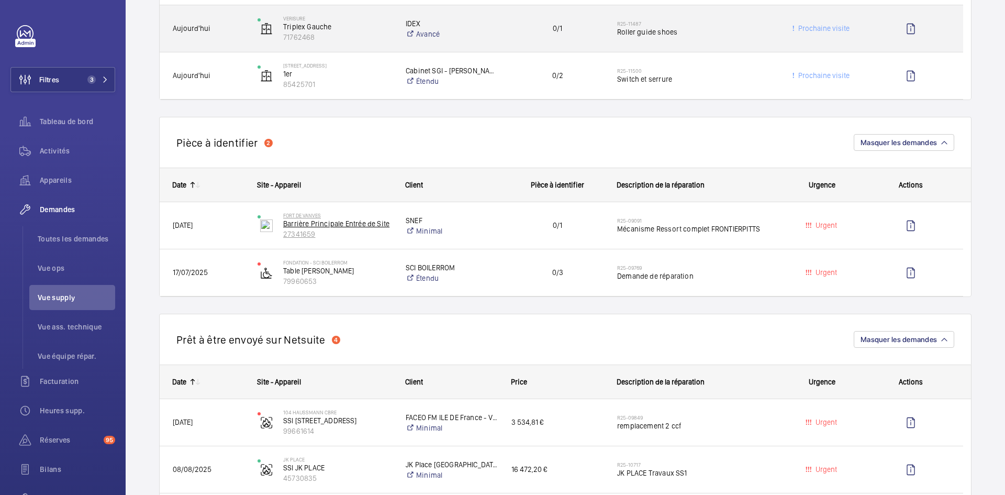
scroll to position [628, 0]
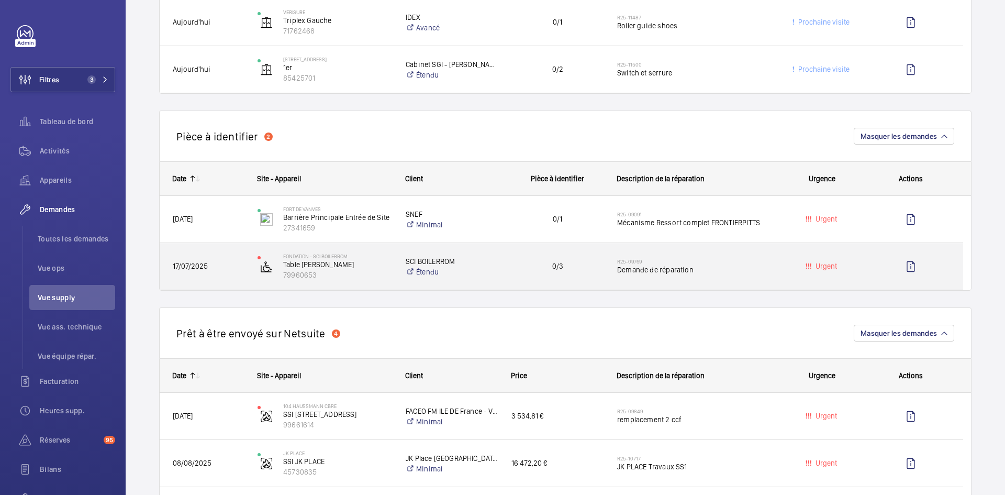
click at [217, 262] on span "17/07/2025" at bounding box center [208, 266] width 71 height 12
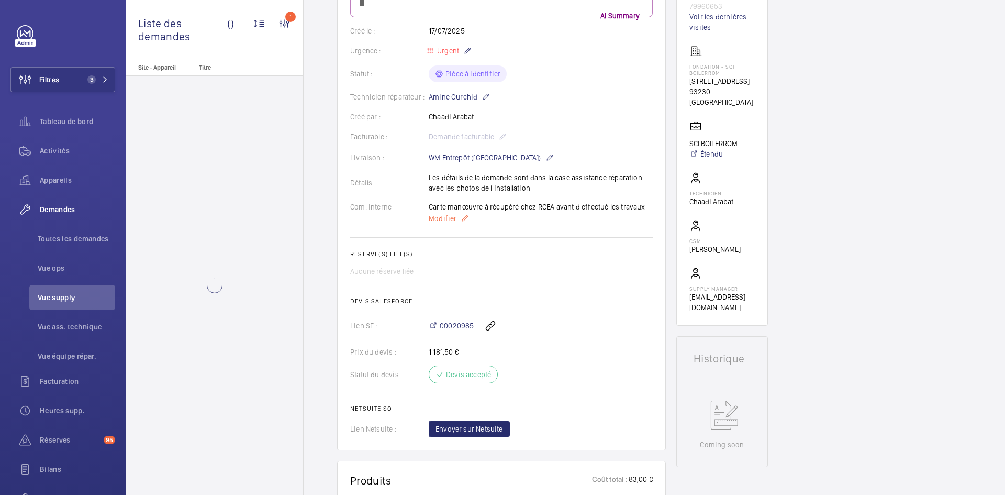
scroll to position [157, 0]
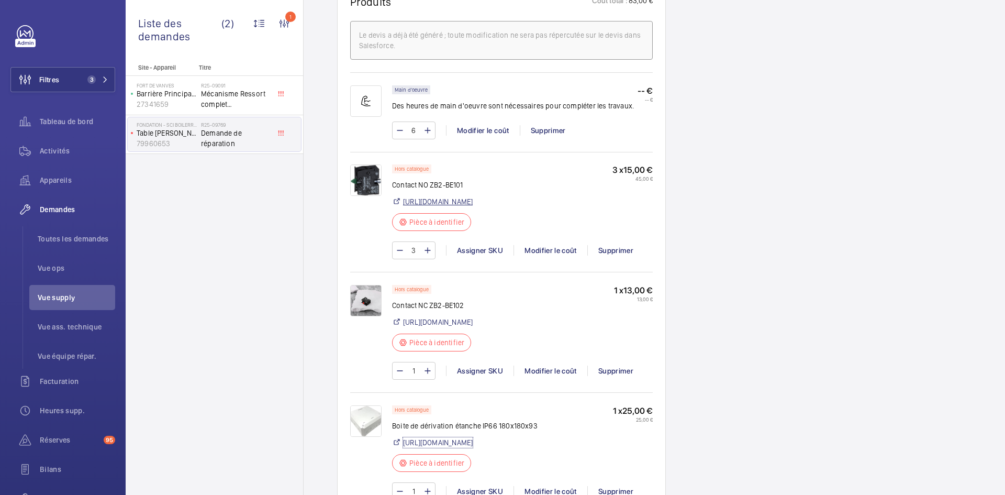
scroll to position [660, 0]
click at [367, 177] on img at bounding box center [365, 181] width 31 height 31
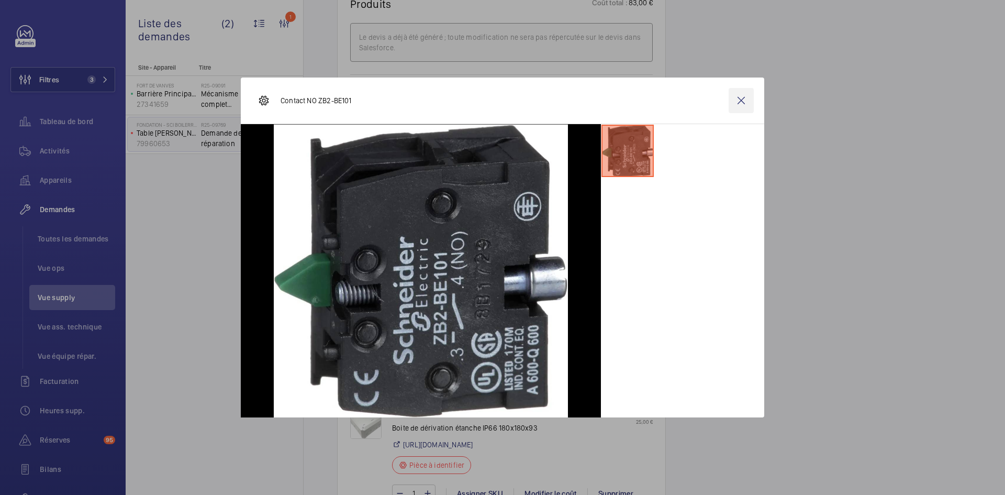
click at [737, 102] on wm-front-icon-button at bounding box center [741, 100] width 25 height 25
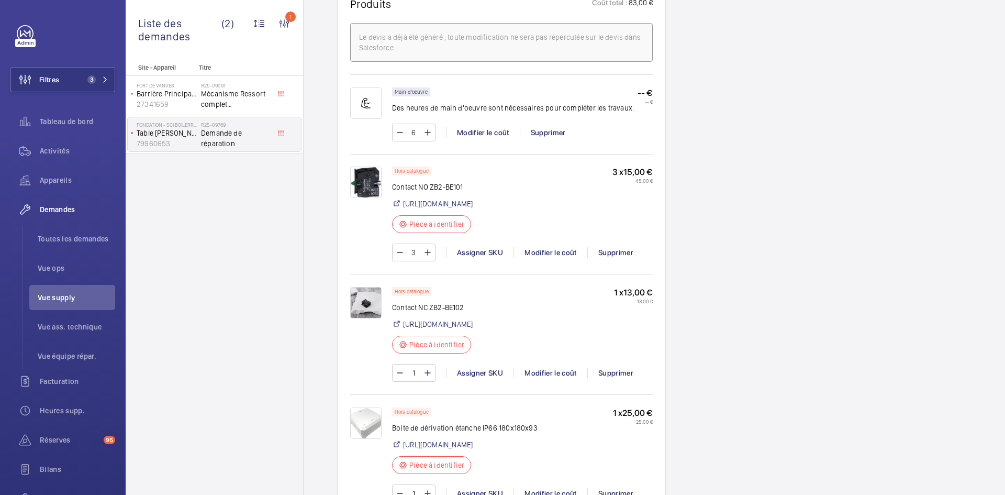
click at [371, 301] on img at bounding box center [365, 302] width 31 height 31
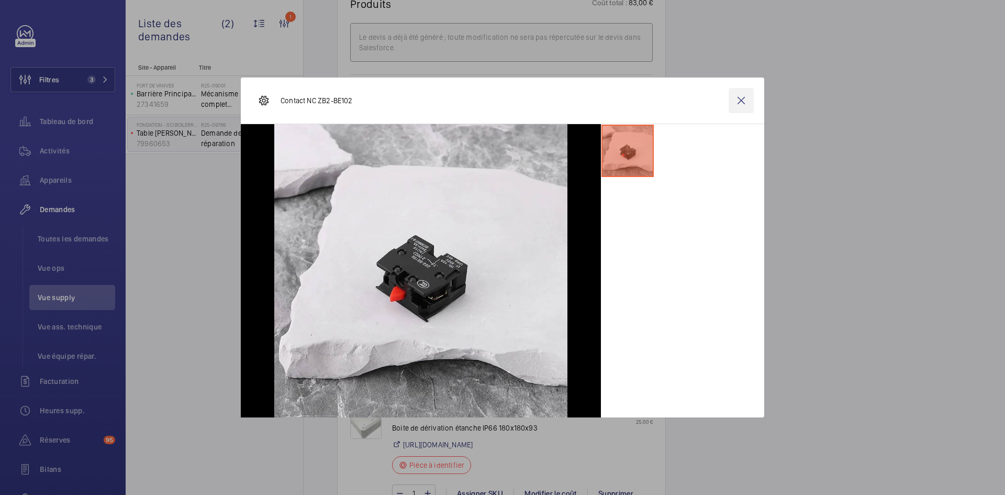
click at [736, 102] on wm-front-icon-button at bounding box center [741, 100] width 25 height 25
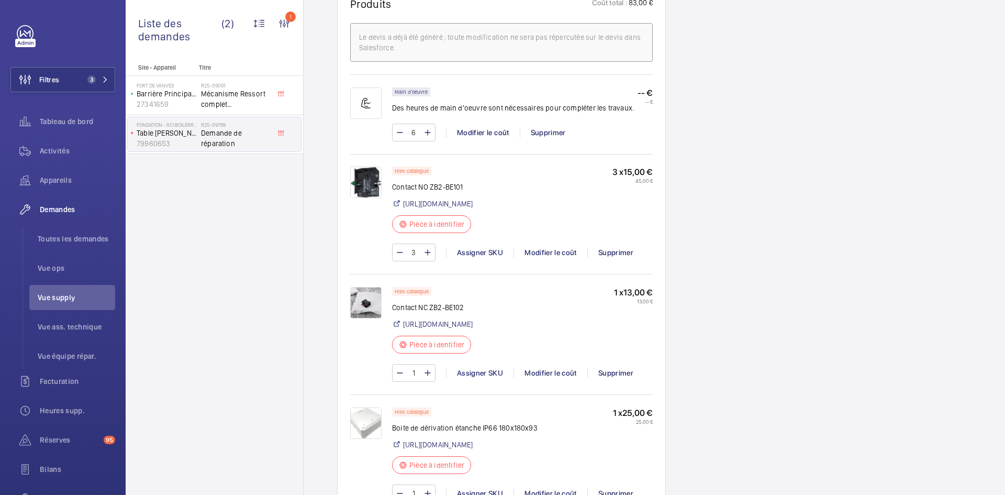
click at [367, 181] on img at bounding box center [365, 181] width 31 height 31
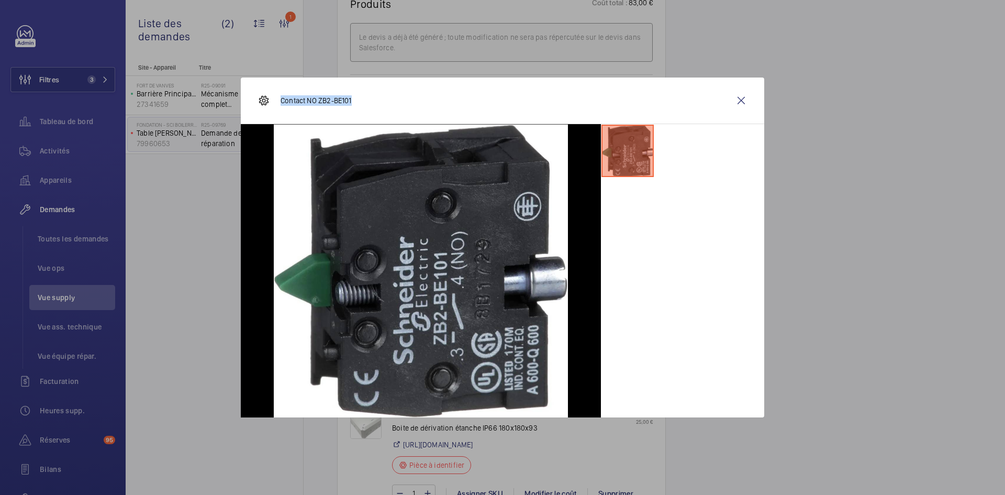
drag, startPoint x: 361, startPoint y: 102, endPoint x: 278, endPoint y: 101, distance: 83.3
click at [278, 101] on div "Contact NO ZB2-BE101" at bounding box center [503, 100] width 524 height 47
copy p "Contact NO ZB2-BE101"
click at [740, 98] on wm-front-icon-button at bounding box center [741, 100] width 25 height 25
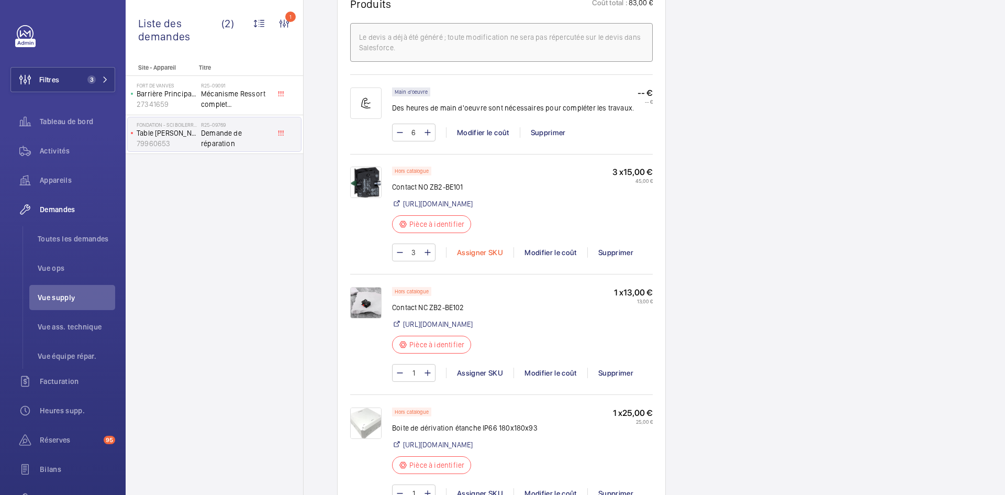
click at [489, 255] on div "Assigner SKU" at bounding box center [480, 252] width 68 height 10
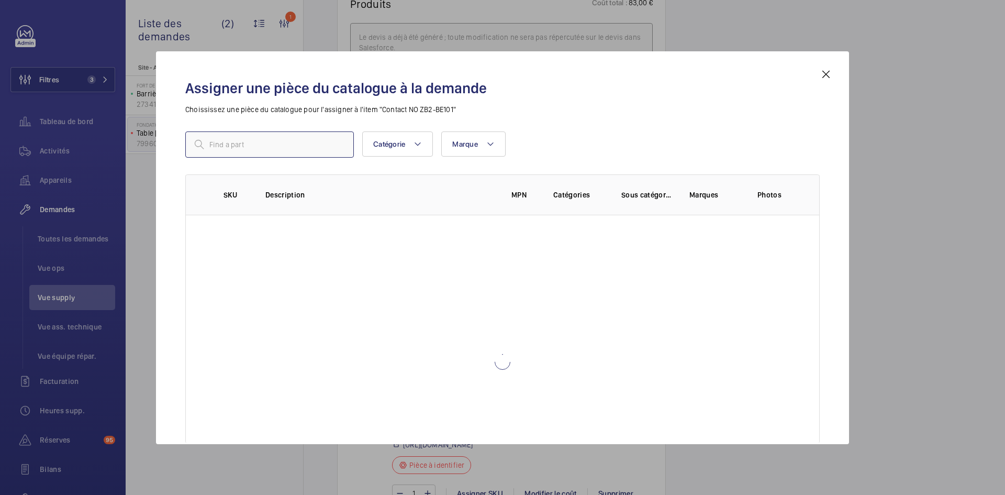
click at [259, 138] on input "text" at bounding box center [269, 144] width 169 height 26
paste input "1010117"
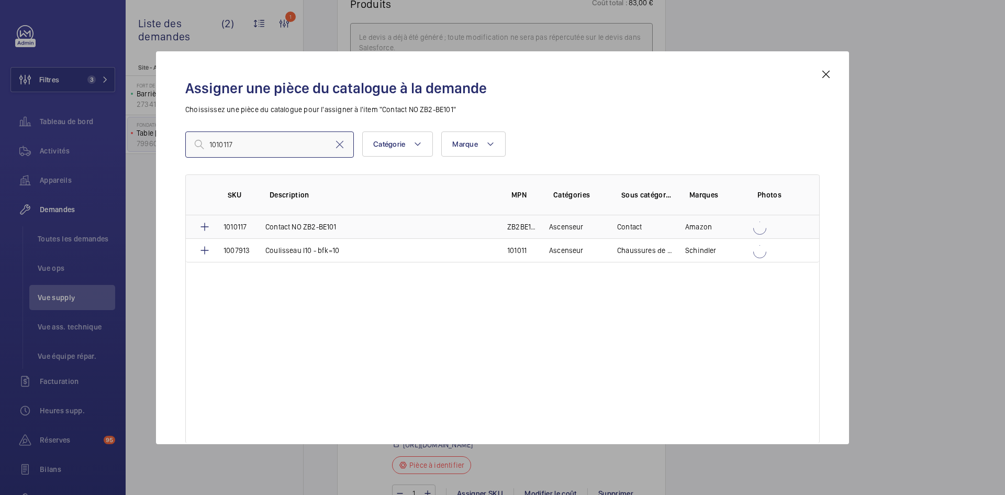
type input "1010117"
click at [251, 227] on td "1010117" at bounding box center [232, 226] width 42 height 23
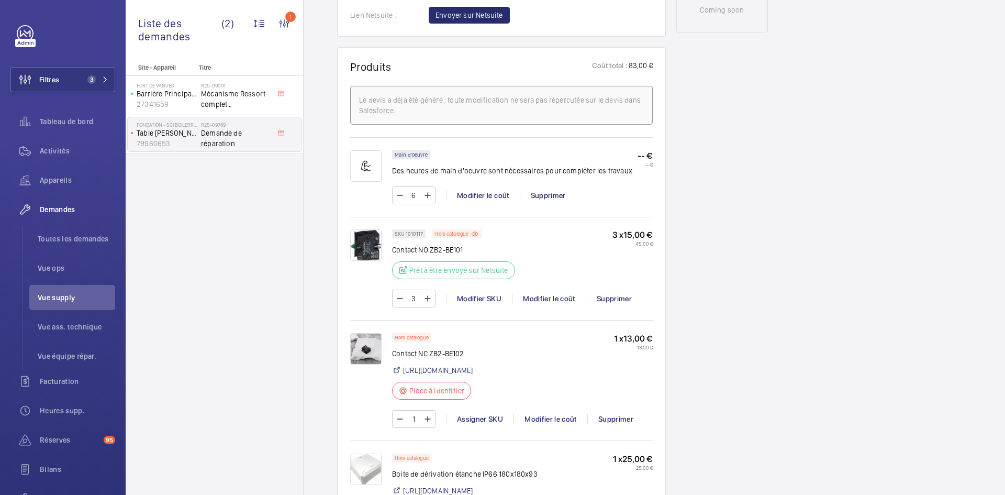
scroll to position [597, 0]
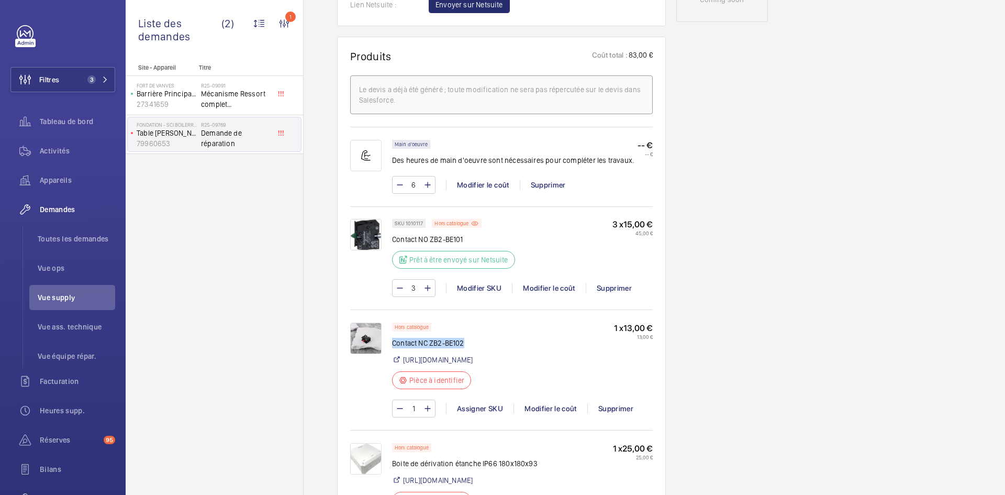
drag, startPoint x: 471, startPoint y: 340, endPoint x: 406, endPoint y: 343, distance: 65.0
click at [395, 345] on p "Contact NC ZB2-BE102" at bounding box center [434, 343] width 85 height 10
drag, startPoint x: 417, startPoint y: 342, endPoint x: 470, endPoint y: 325, distance: 56.1
click at [470, 325] on div "Hors catalogue Contact NC ZB2-BE102 https://amzn.eu/d/fR46DqH Pièce à identifier" at bounding box center [434, 359] width 85 height 73
drag, startPoint x: 464, startPoint y: 342, endPoint x: 394, endPoint y: 342, distance: 70.7
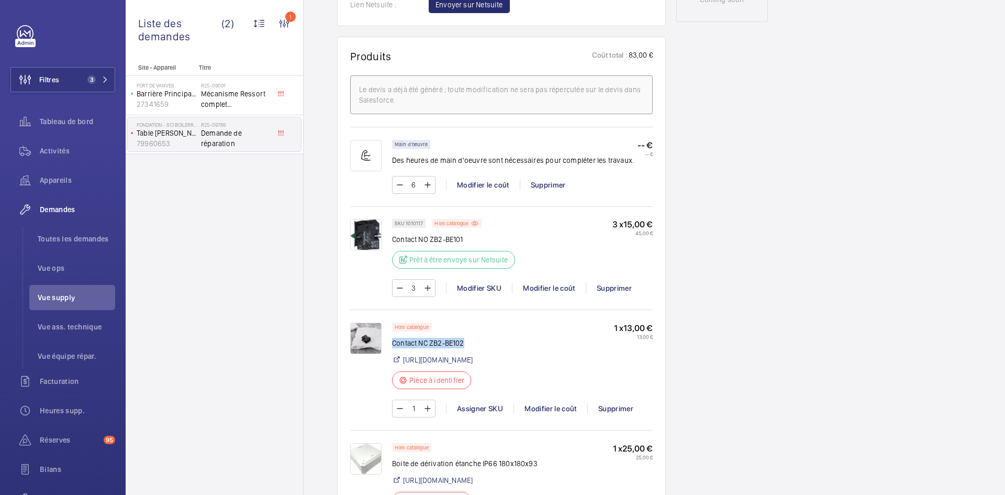
click at [394, 342] on p "Contact NC ZB2-BE102" at bounding box center [434, 343] width 85 height 10
copy p "Contact NC ZB2-BE102"
click at [463, 410] on div "Assigner SKU" at bounding box center [480, 408] width 68 height 10
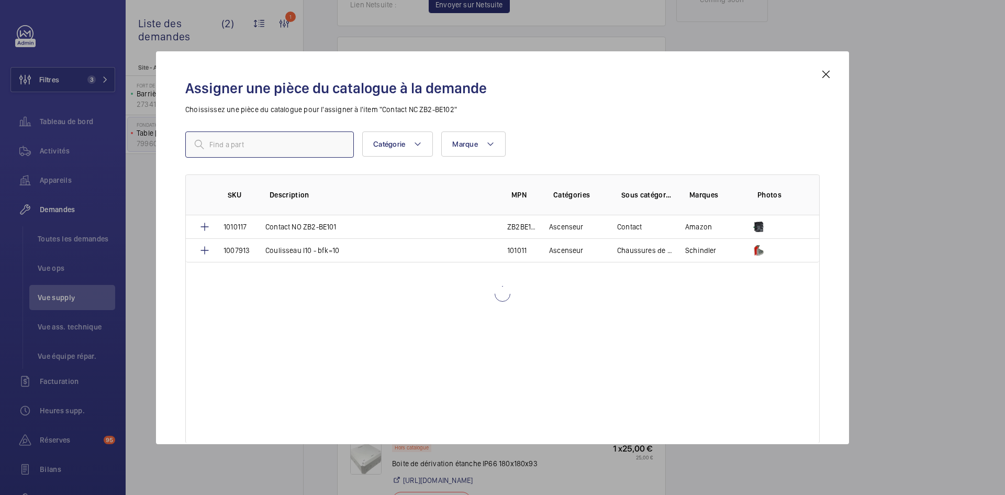
click at [276, 142] on input "text" at bounding box center [269, 144] width 169 height 26
paste input "1010118"
type input "1010118"
click at [279, 228] on p "Contact NC ZB2-BE102 (LOT 3)" at bounding box center [313, 226] width 96 height 10
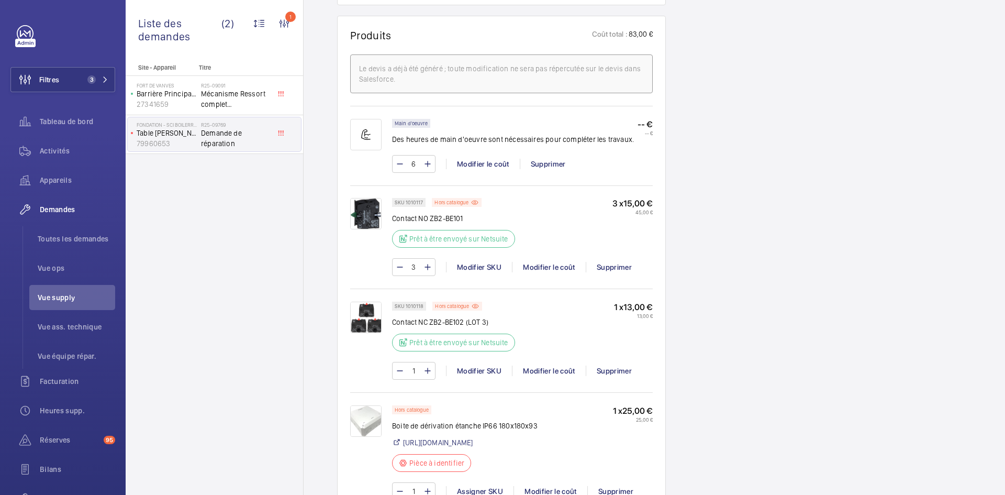
scroll to position [785, 0]
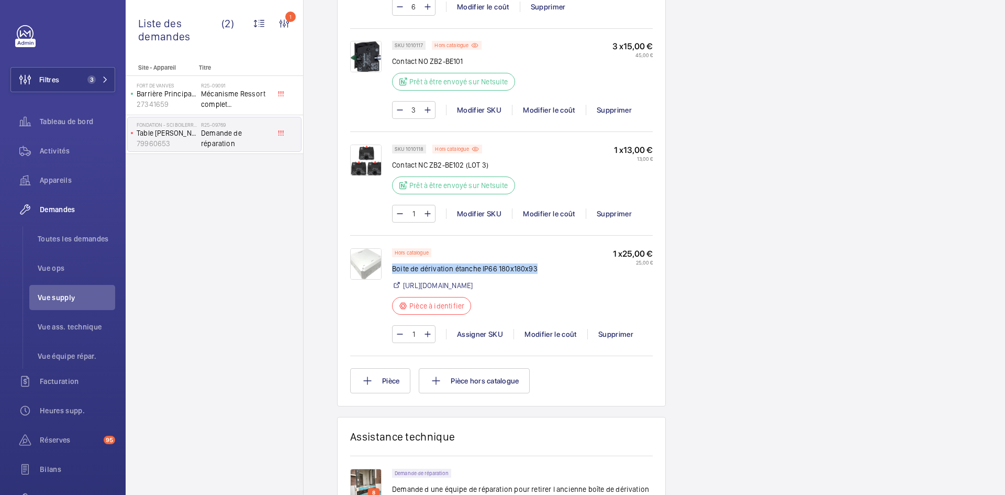
drag, startPoint x: 539, startPoint y: 265, endPoint x: 394, endPoint y: 272, distance: 145.7
click at [394, 272] on p "Boite de dérivation étanche IP66 180x180x93" at bounding box center [465, 268] width 146 height 10
copy p "Boite de dérivation étanche IP66 180x180x93"
click at [490, 339] on div "Assigner SKU" at bounding box center [480, 334] width 68 height 10
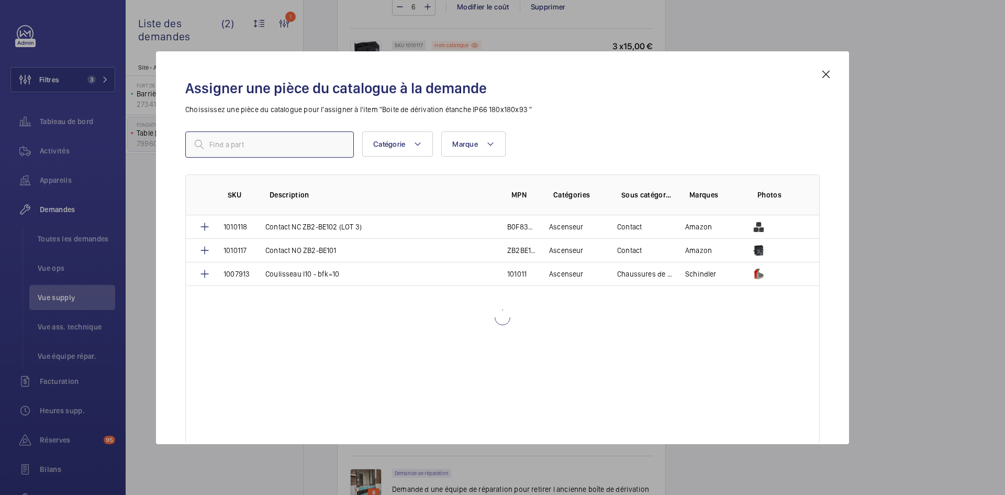
click at [257, 138] on input "text" at bounding box center [269, 144] width 169 height 26
type input "1010119"
click at [274, 226] on p "Boite de dérivation étanche IP66 180x180x93" at bounding box center [338, 226] width 146 height 10
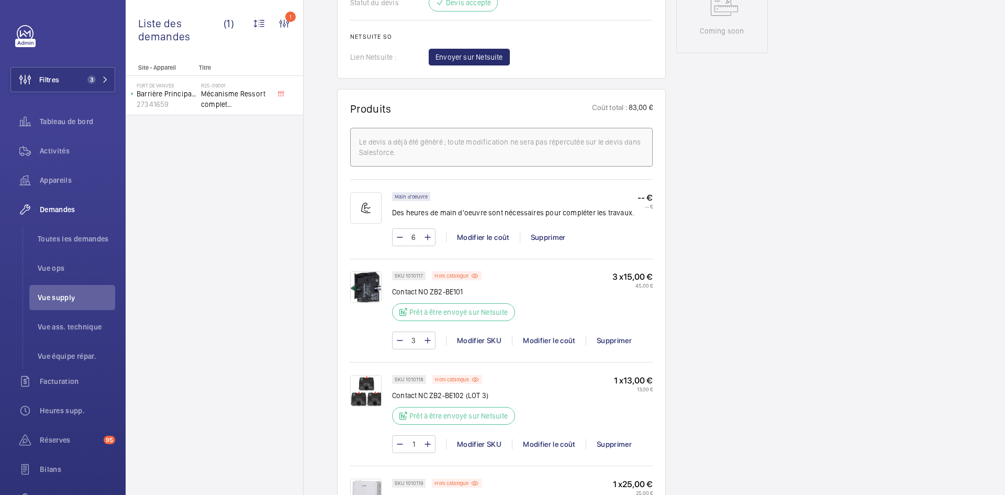
scroll to position [356, 0]
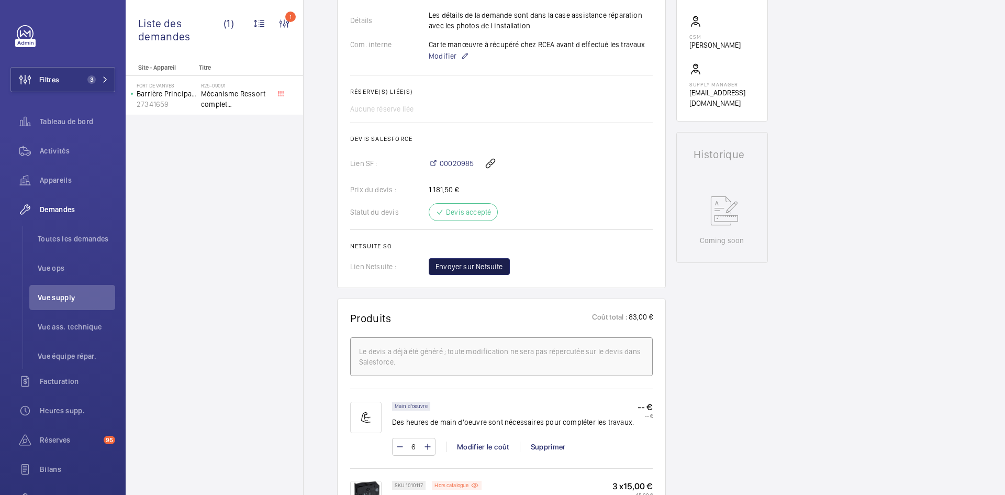
click at [485, 273] on button "Envoyer sur Netsuite" at bounding box center [469, 266] width 81 height 17
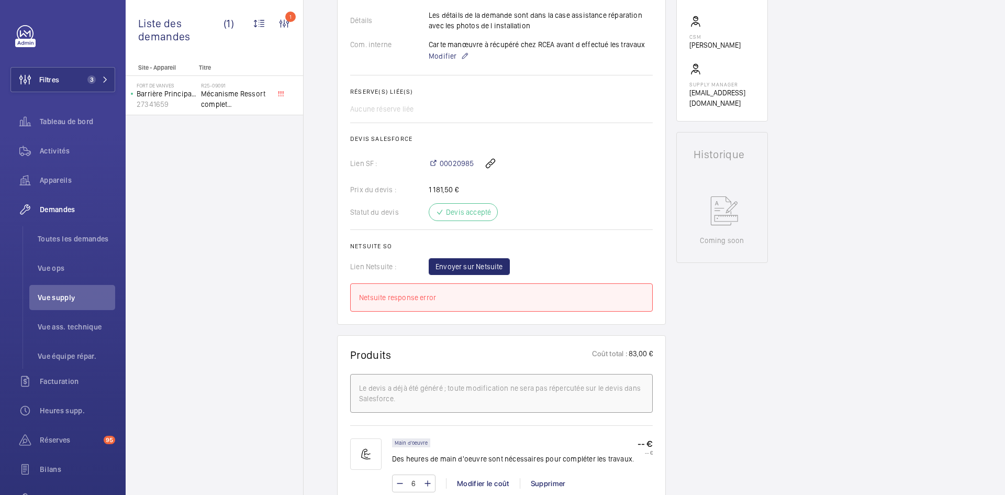
drag, startPoint x: 487, startPoint y: 257, endPoint x: 480, endPoint y: 262, distance: 8.6
click at [486, 257] on wm-front-card-body "La demande de réparation urgente a été créée le 17 juillet 2025. Plusieurs pièc…" at bounding box center [501, 48] width 303 height 527
click at [480, 265] on span "Envoyer sur Netsuite" at bounding box center [470, 266] width 68 height 10
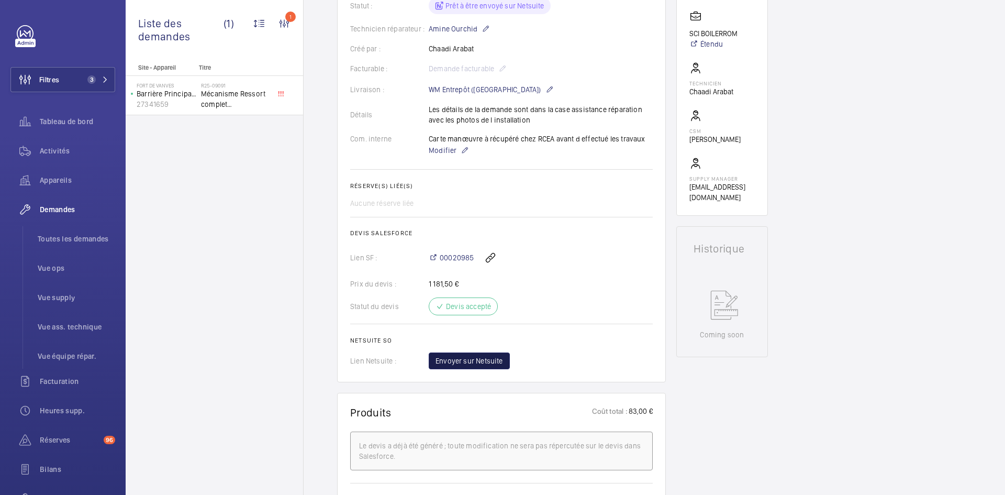
click at [488, 361] on span "Envoyer sur Netsuite" at bounding box center [470, 360] width 68 height 10
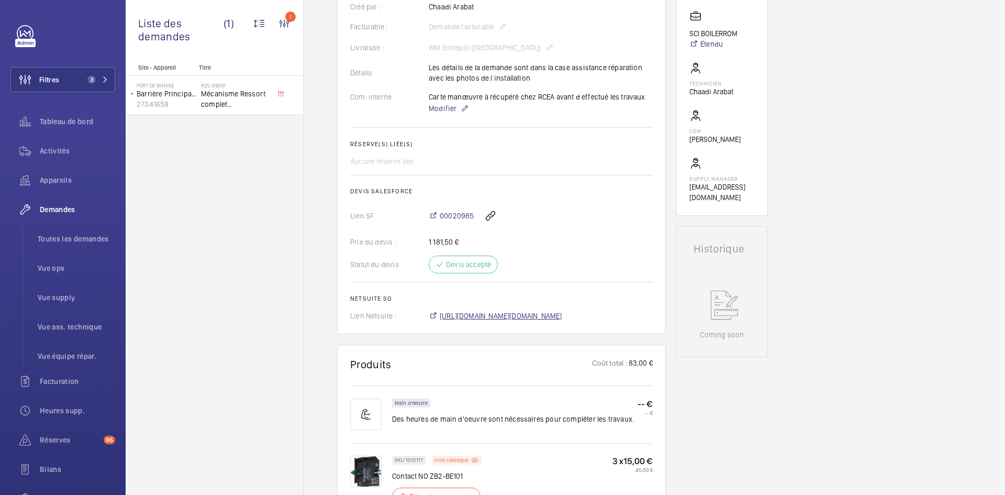
scroll to position [272, 0]
click at [562, 318] on span "https://6461500.app.netsuite.com/app/accounting/transactions/salesord.nl?id=295…" at bounding box center [501, 315] width 123 height 10
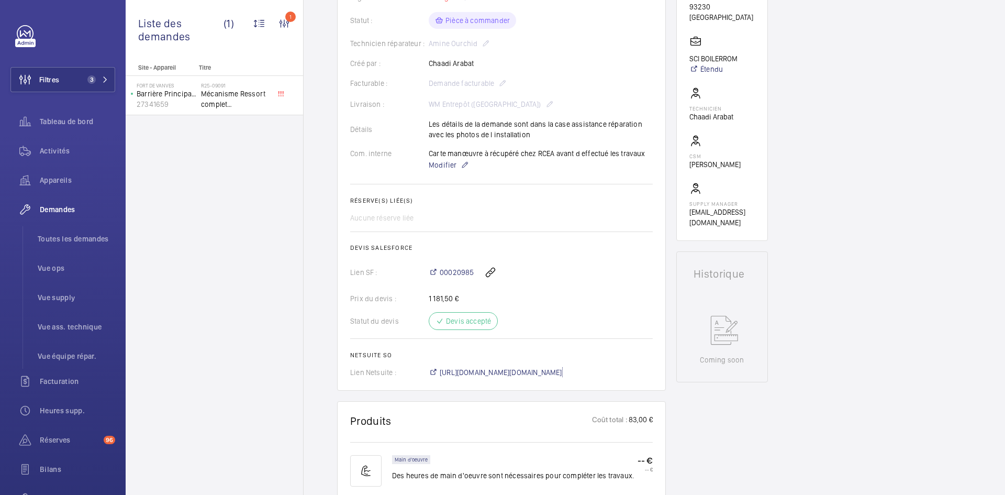
scroll to position [84, 0]
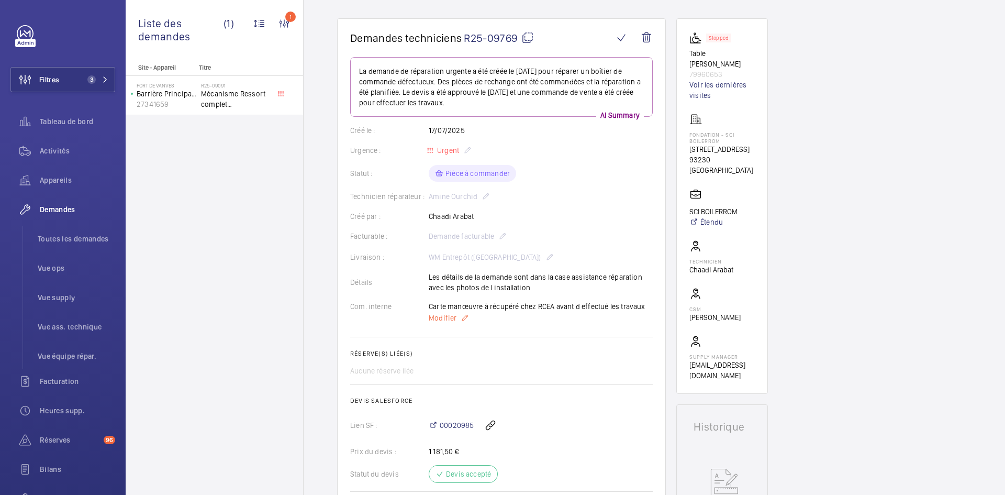
click at [444, 314] on span "Modifier" at bounding box center [443, 318] width 28 height 10
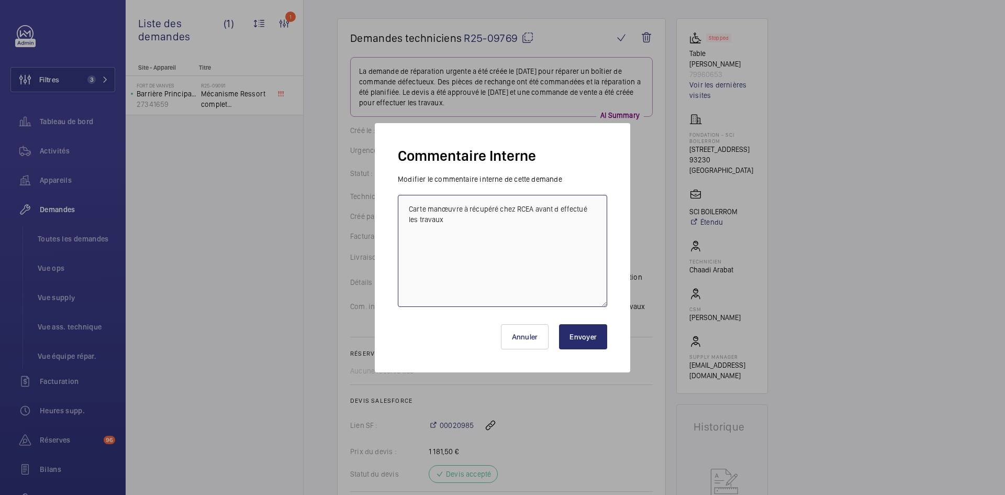
click at [406, 209] on textarea "Carte manœuvre à récupéré chez RCEA avant d effectué les travaux" at bounding box center [502, 251] width 209 height 112
paste textarea "BY-29/08 commande effectuer chez le fournisseur Amazon via le site livraison pr…"
type textarea "BY-29/08 commande effectuer chez le fournisseur Amazon via le site livraison pr…"
click at [584, 338] on button "Envoyer" at bounding box center [583, 336] width 48 height 25
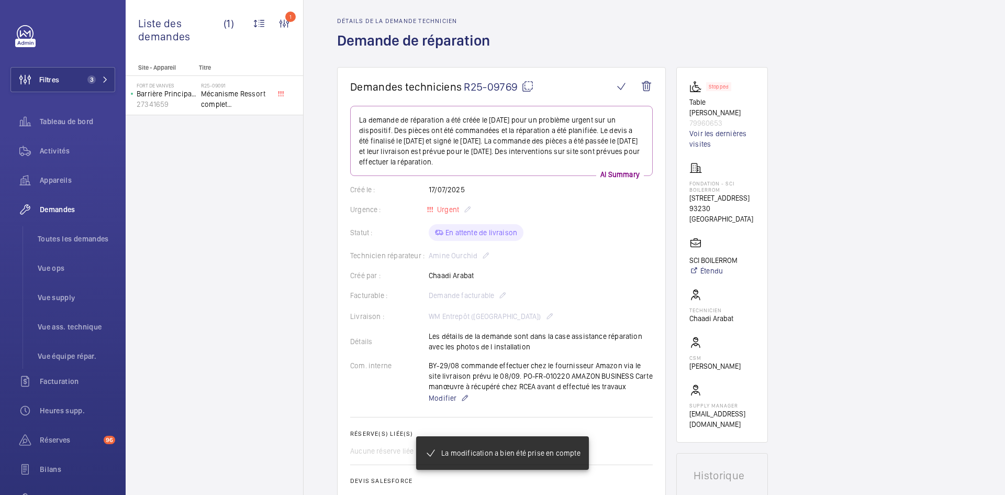
scroll to position [0, 0]
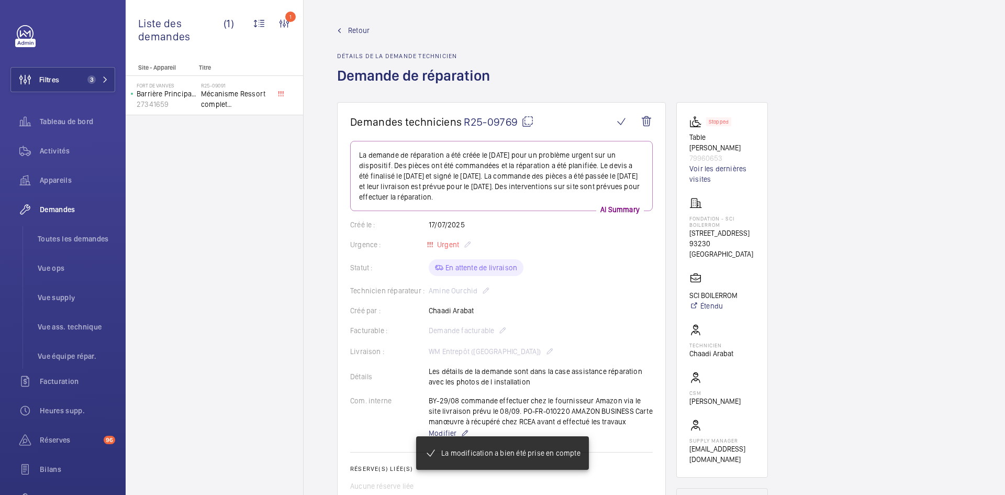
click at [355, 29] on span "Retour" at bounding box center [358, 30] width 21 height 10
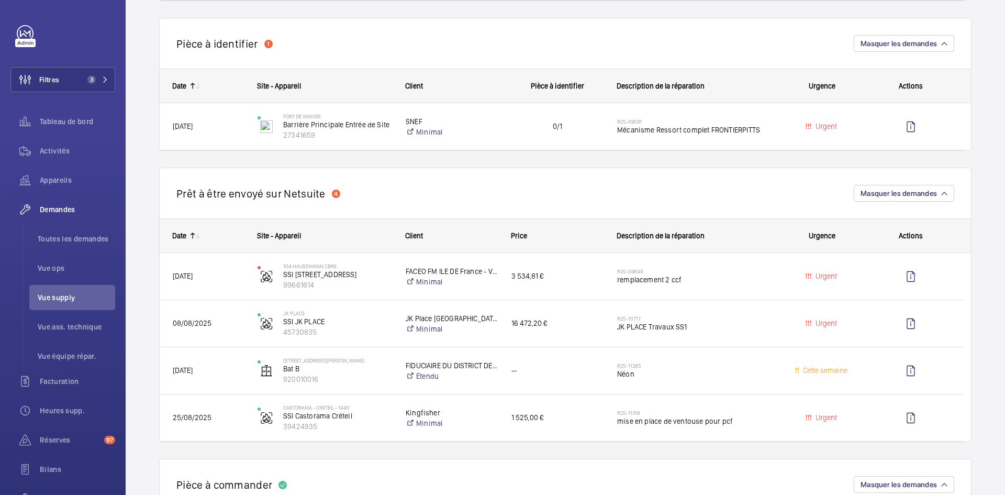
scroll to position [733, 0]
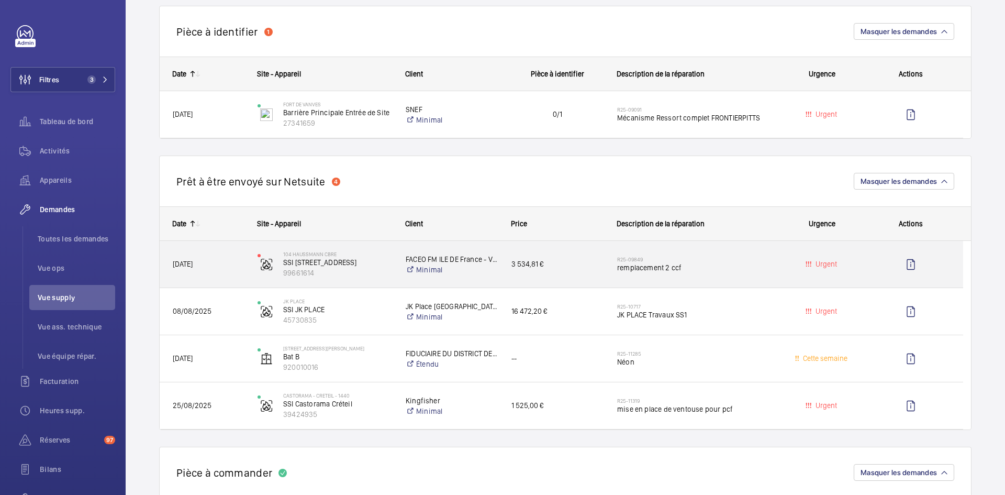
click at [237, 262] on span "21/07/2025" at bounding box center [208, 264] width 71 height 12
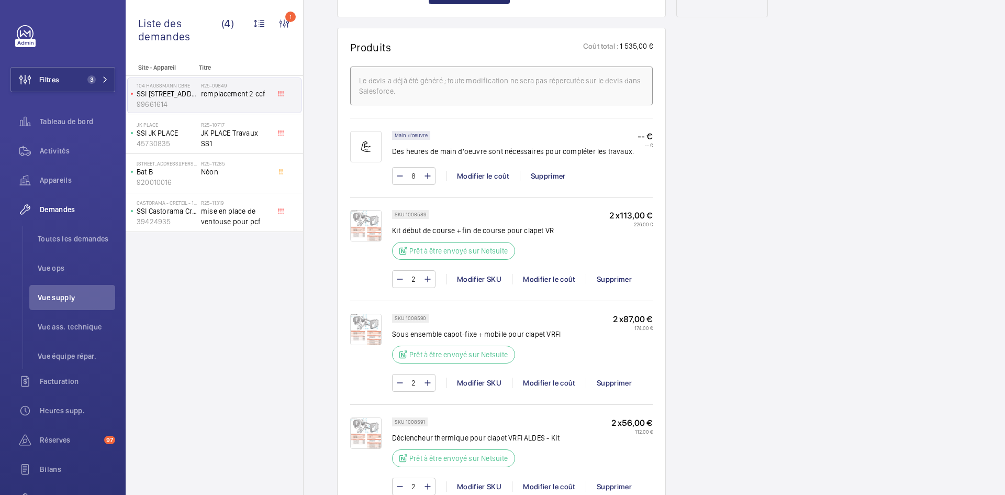
scroll to position [628, 0]
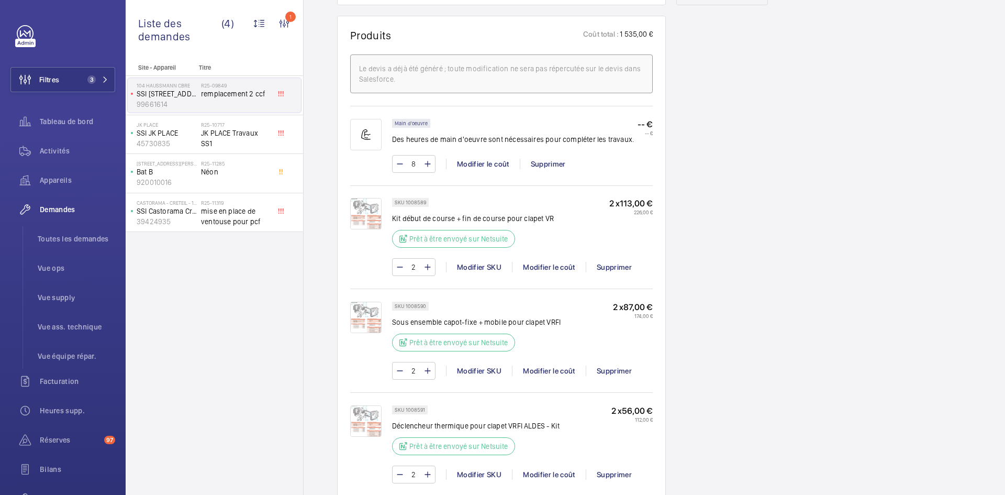
click at [362, 219] on img at bounding box center [365, 213] width 31 height 31
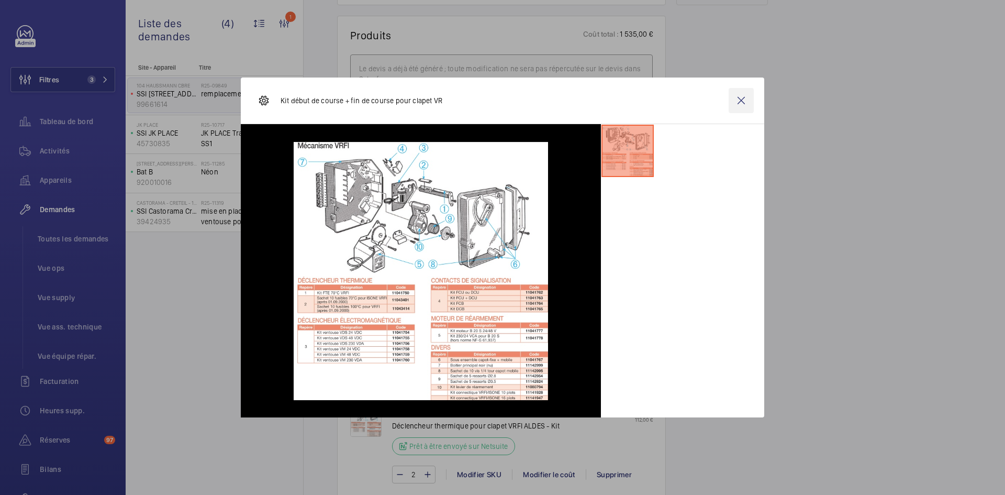
click at [739, 96] on wm-front-icon-button at bounding box center [741, 100] width 25 height 25
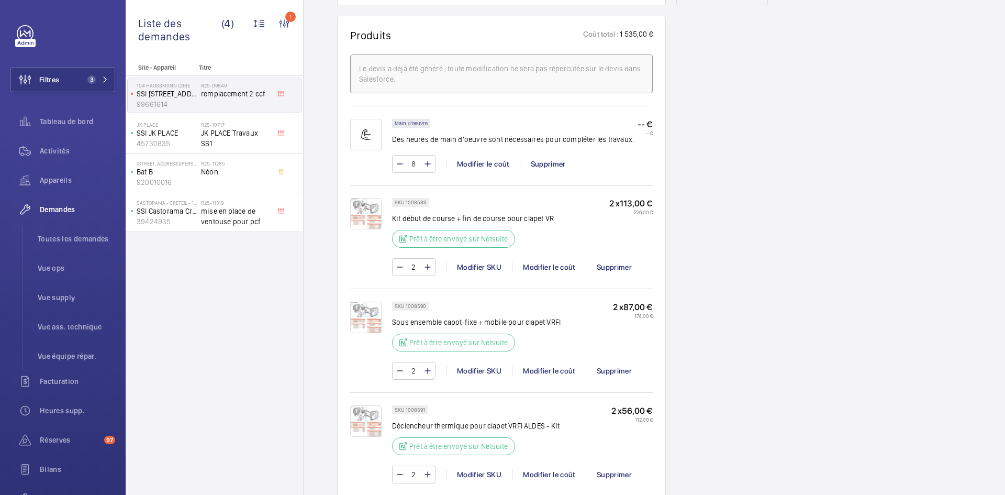
click at [367, 216] on img at bounding box center [365, 213] width 31 height 31
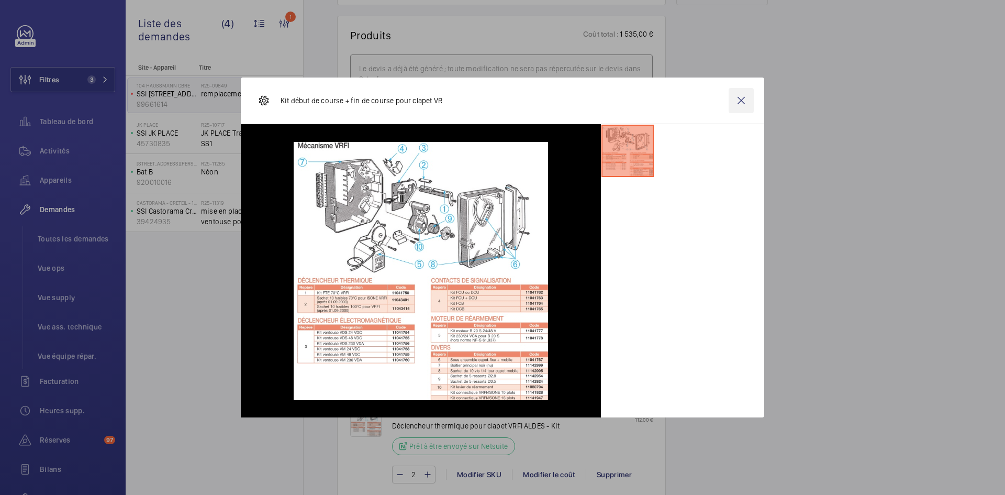
click at [741, 99] on wm-front-icon-button at bounding box center [741, 100] width 25 height 25
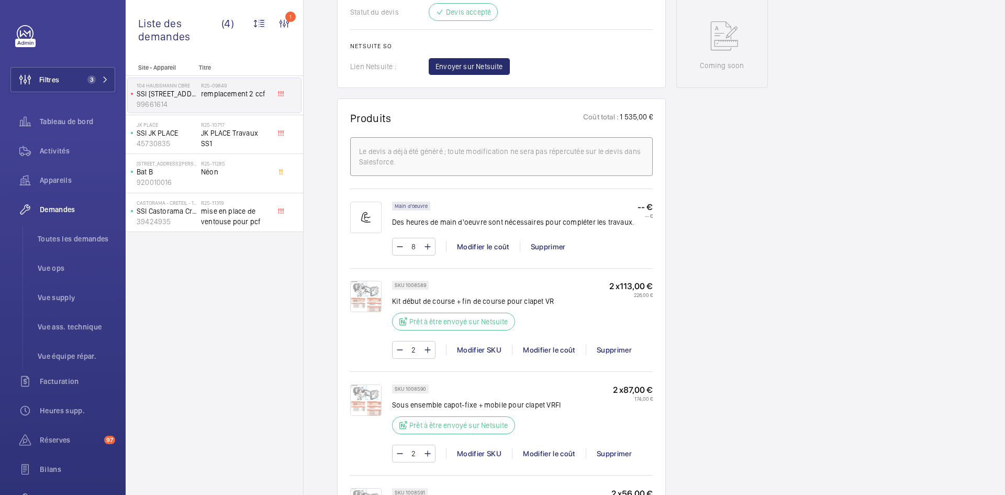
scroll to position [366, 0]
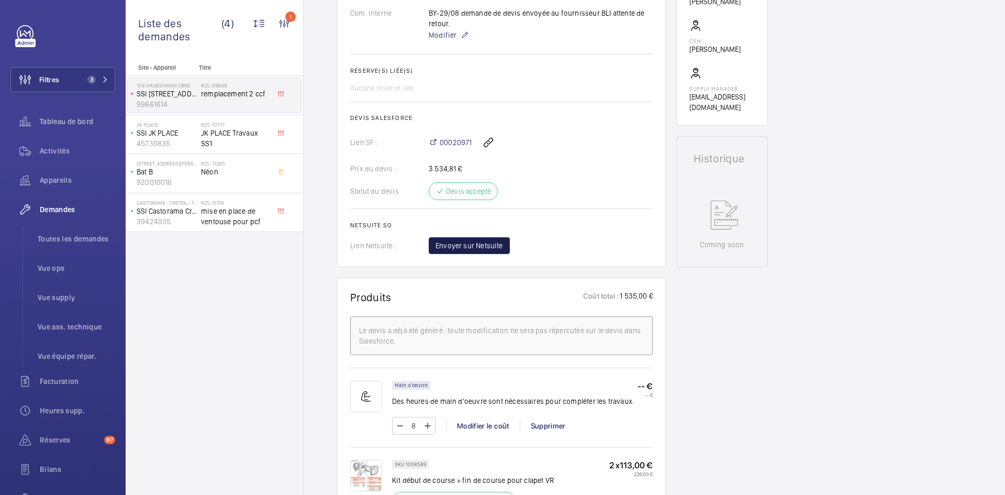
click at [459, 246] on span "Envoyer sur Netsuite" at bounding box center [470, 245] width 68 height 10
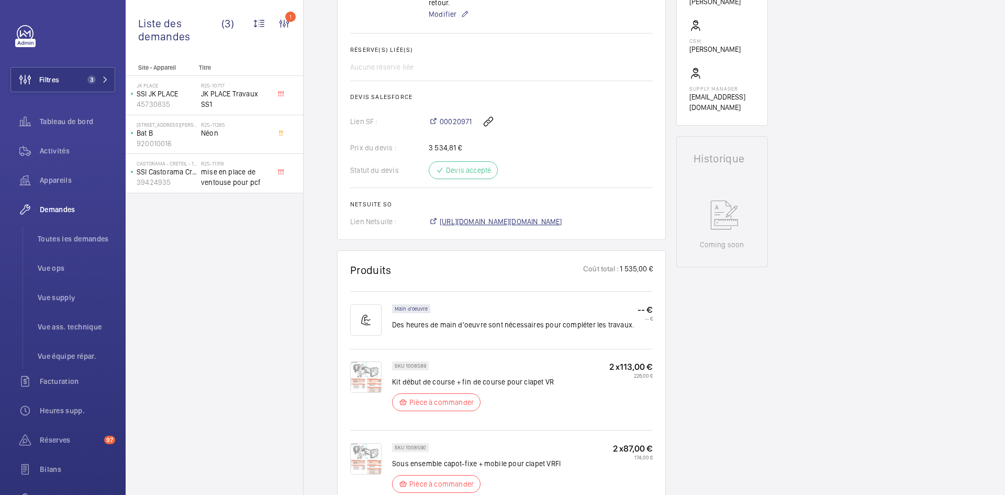
scroll to position [377, 0]
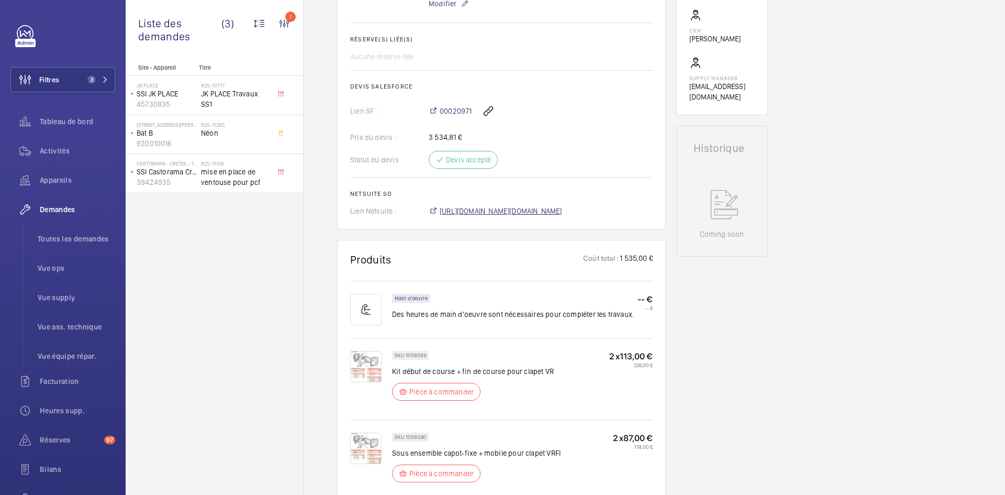
click at [558, 207] on span "https://6461500.app.netsuite.com/app/accounting/transactions/salesord.nl?id=295…" at bounding box center [501, 211] width 123 height 10
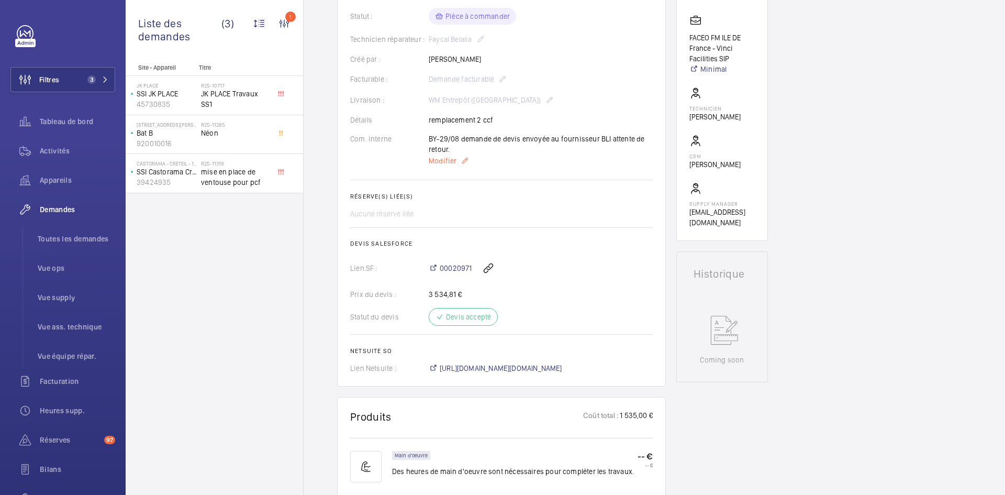
click at [448, 161] on span "Modifier" at bounding box center [443, 160] width 28 height 10
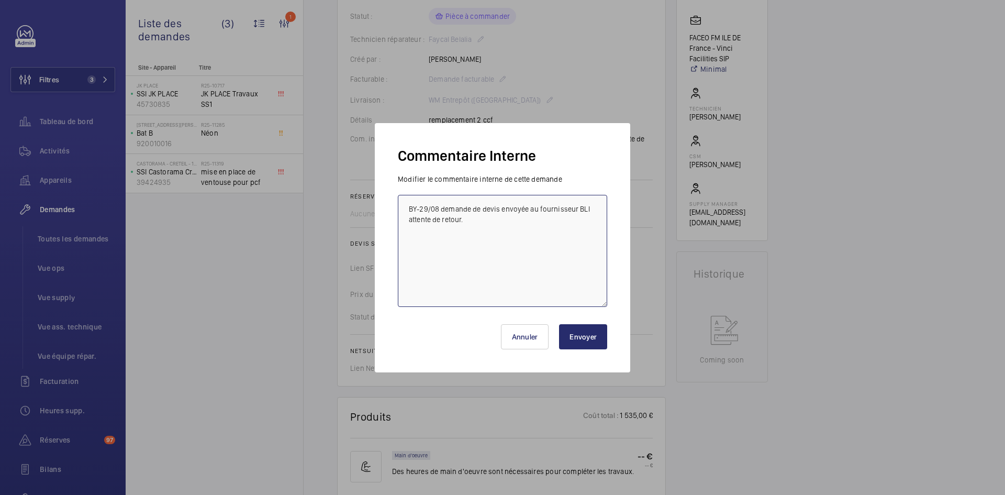
click at [404, 200] on textarea "BY-29/08 demande de devis envoyée au fournisseur BLI attente de retour." at bounding box center [502, 251] width 209 height 112
paste textarea "BY-29/08 commande effectuer chez le fournisseur BLI via l'email livraison prévu…"
type textarea "BY-29/08 commande effectuer chez le fournisseur BLI via l'email livraison prévu…"
click at [591, 337] on button "Envoyer" at bounding box center [583, 336] width 48 height 25
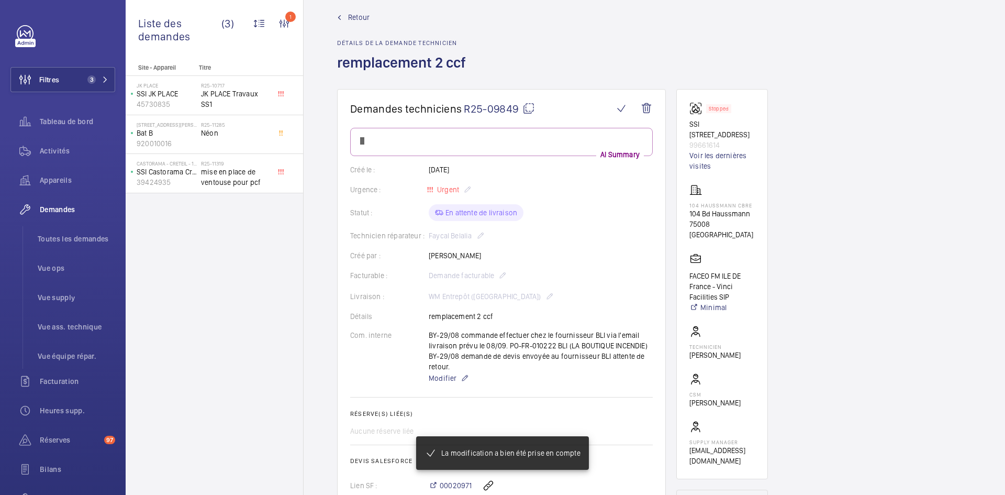
scroll to position [0, 0]
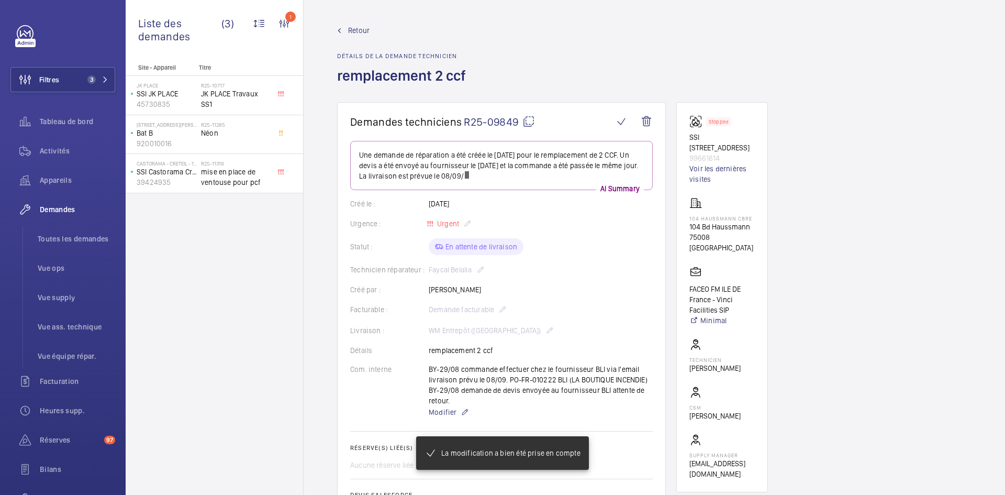
click at [363, 26] on span "Retour" at bounding box center [358, 30] width 21 height 10
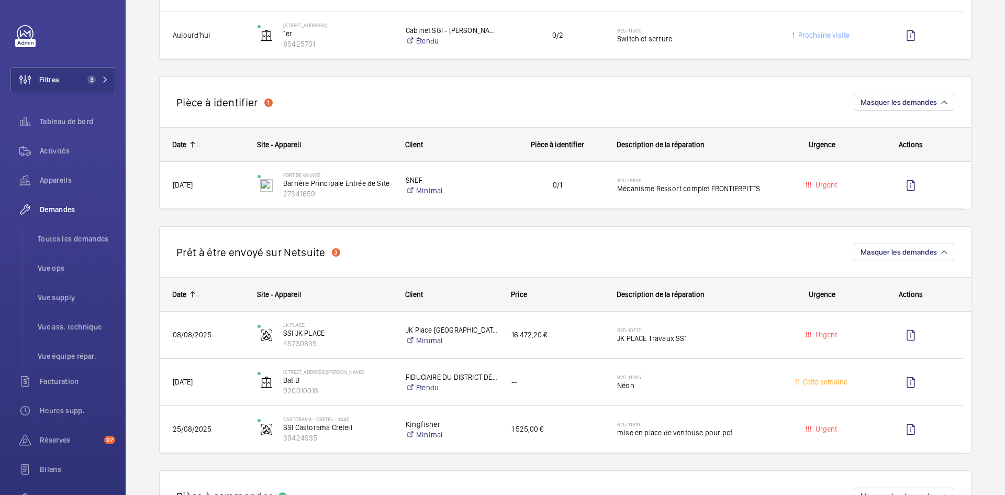
scroll to position [681, 0]
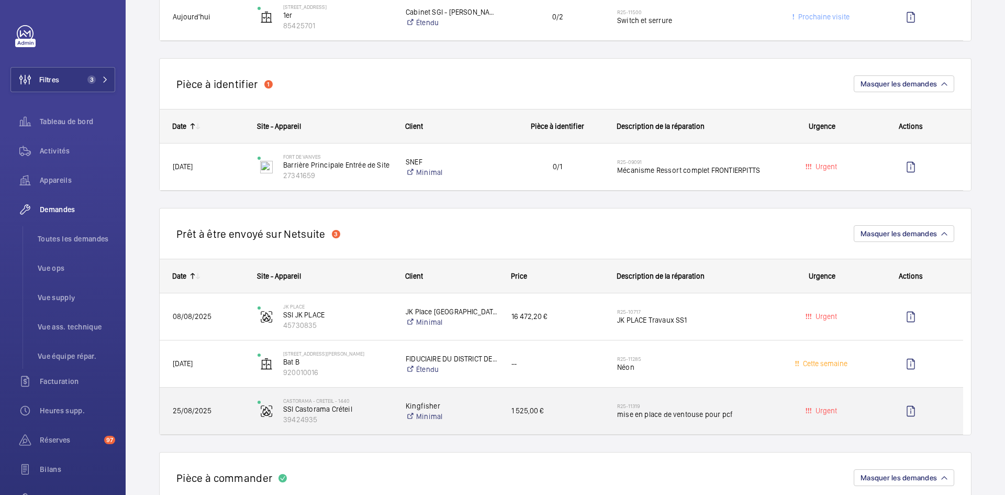
click at [229, 407] on span "25/08/2025" at bounding box center [208, 411] width 71 height 12
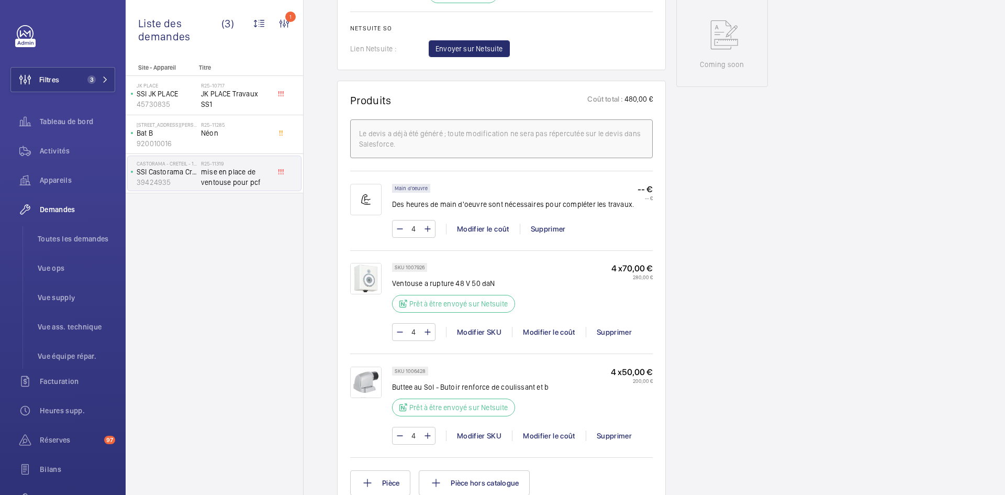
scroll to position [628, 0]
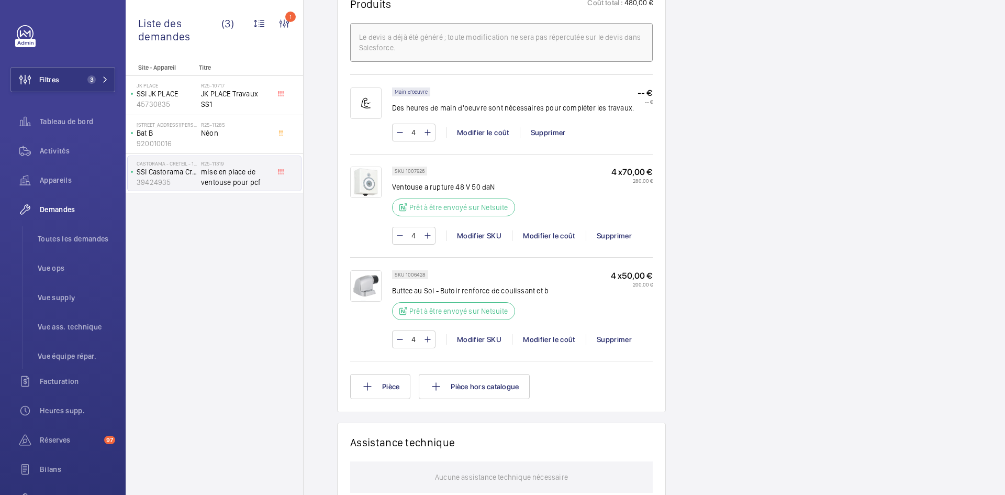
click at [368, 192] on img at bounding box center [365, 181] width 31 height 31
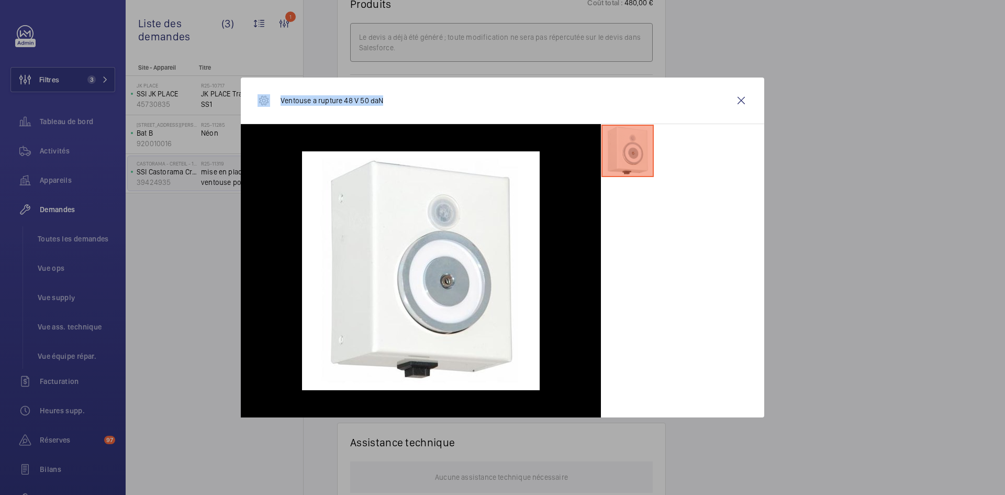
drag, startPoint x: 386, startPoint y: 99, endPoint x: 265, endPoint y: 101, distance: 121.0
click at [265, 101] on div "Ventouse a rupture 48 V 50 daN" at bounding box center [503, 100] width 524 height 47
copy div "Ventouse a rupture 48 V 50 daN"
click at [738, 103] on wm-front-icon-button at bounding box center [741, 100] width 25 height 25
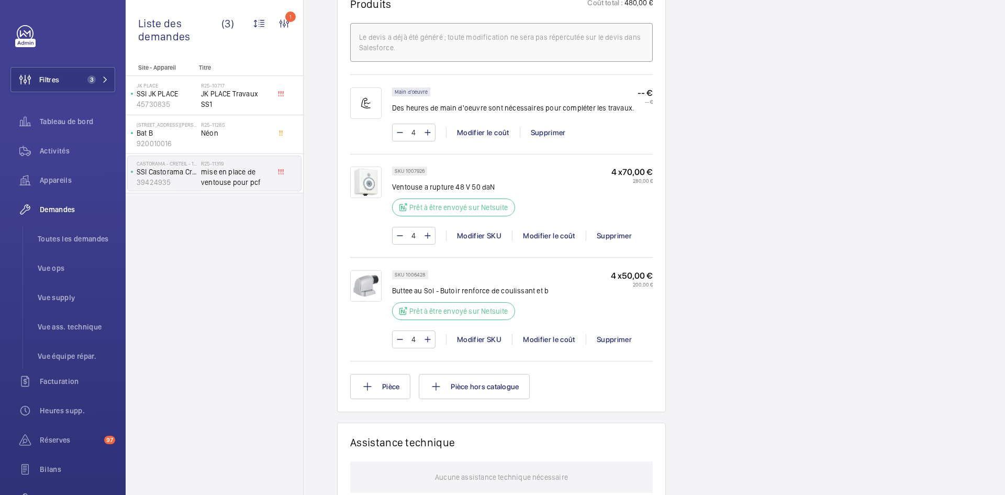
click at [356, 295] on img at bounding box center [365, 285] width 31 height 31
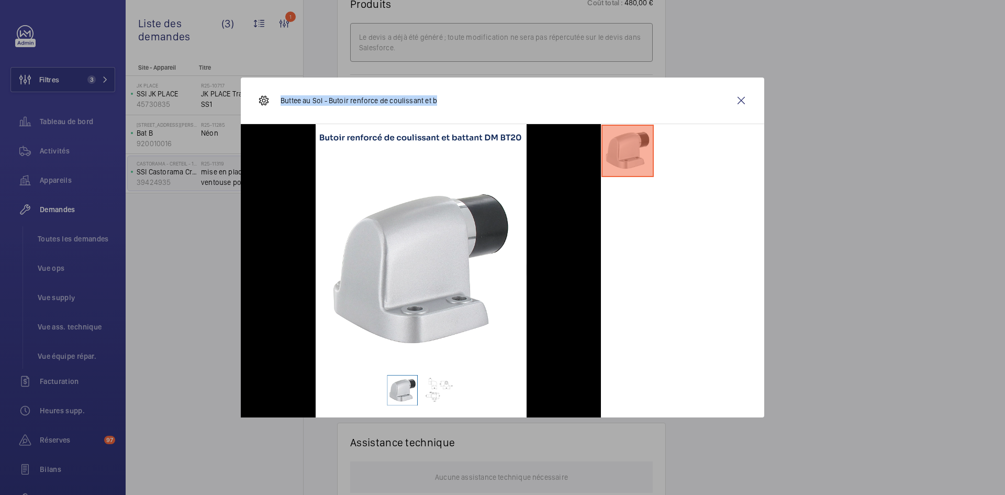
drag, startPoint x: 436, startPoint y: 97, endPoint x: 282, endPoint y: 99, distance: 153.9
click at [282, 99] on div "Buttee au Sol - Butoir renforce de coulissant et b" at bounding box center [503, 100] width 524 height 47
copy p "Buttee au Sol - Butoir renforce de coulissant et b"
click at [745, 103] on wm-front-icon-button at bounding box center [741, 100] width 25 height 25
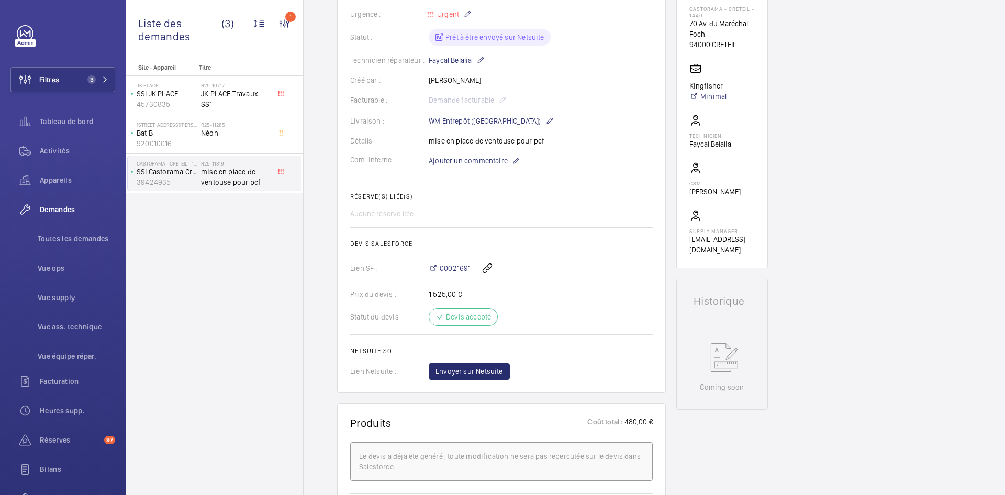
scroll to position [0, 0]
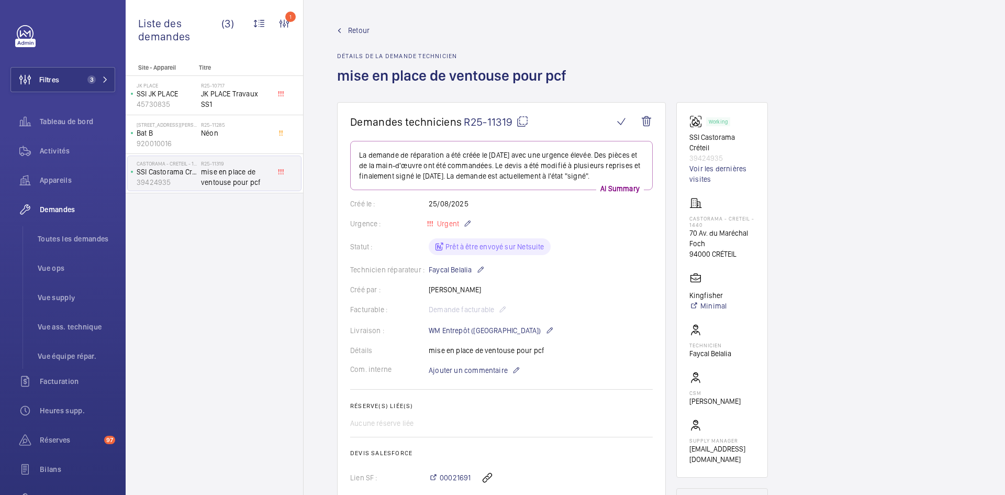
click at [524, 115] on mat-icon at bounding box center [522, 121] width 13 height 13
click at [523, 120] on mat-icon at bounding box center [522, 121] width 13 height 13
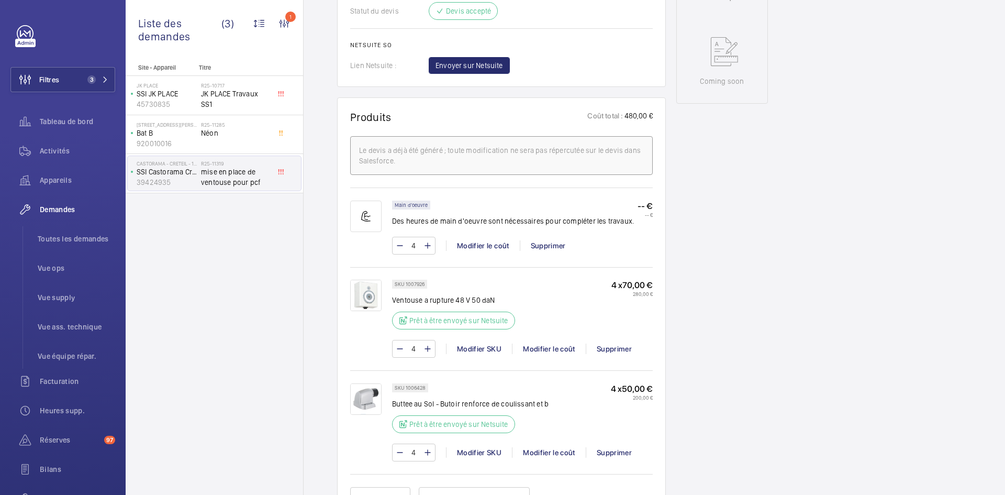
scroll to position [628, 0]
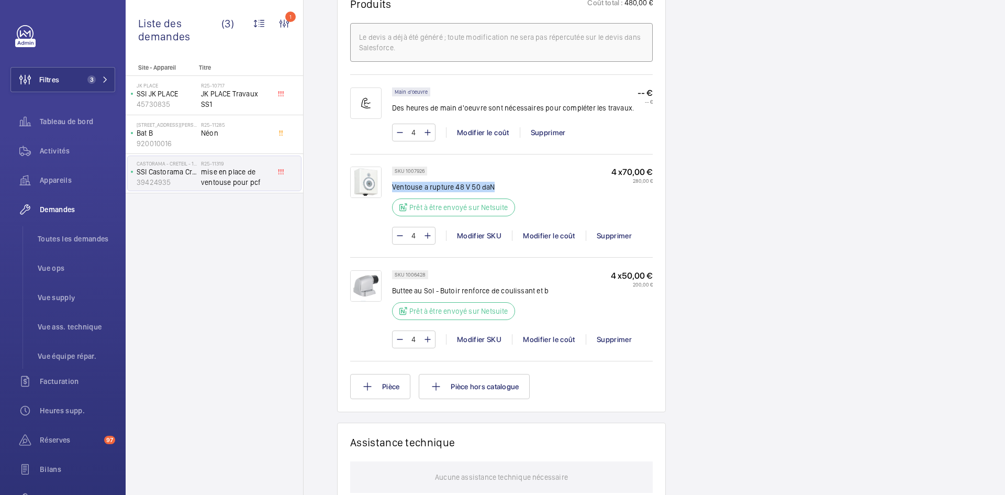
drag, startPoint x: 496, startPoint y: 197, endPoint x: 392, endPoint y: 197, distance: 104.2
click at [392, 192] on p "Ventouse a rupture 48 V 50 daN" at bounding box center [456, 187] width 129 height 10
copy p "Ventouse a rupture 48 V 50 daN"
drag, startPoint x: 548, startPoint y: 302, endPoint x: 392, endPoint y: 302, distance: 156.0
click at [392, 302] on div "SKU 1006428 Buttee au Sol - Butoir renforce de coulissant et b Prêt à être envo…" at bounding box center [522, 298] width 261 height 56
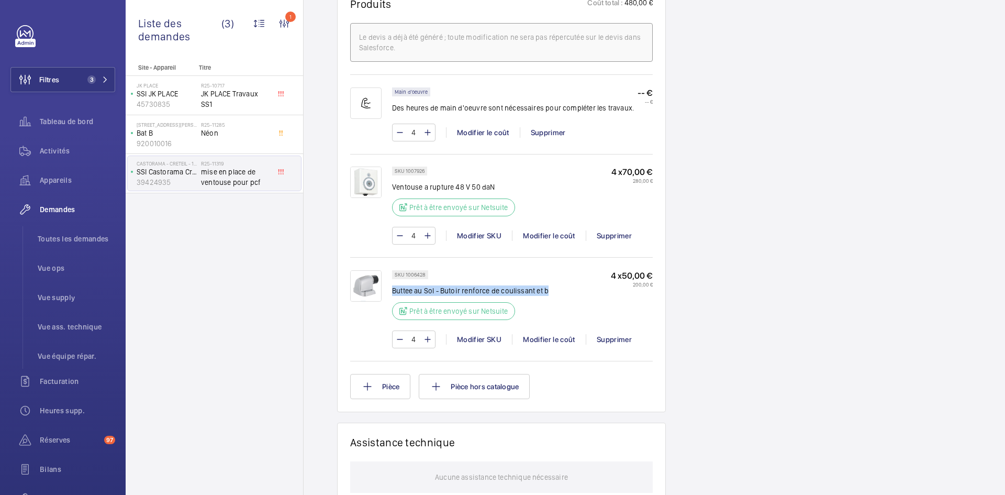
copy p "Buttee au Sol - Butoir renforce de coulissant et b"
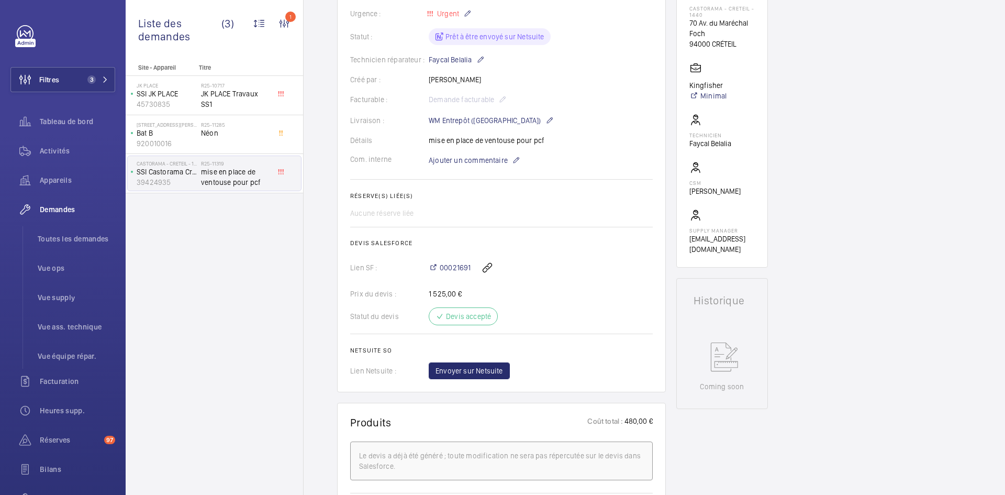
scroll to position [209, 0]
click at [473, 166] on span "Ajouter un commentaire" at bounding box center [468, 160] width 79 height 10
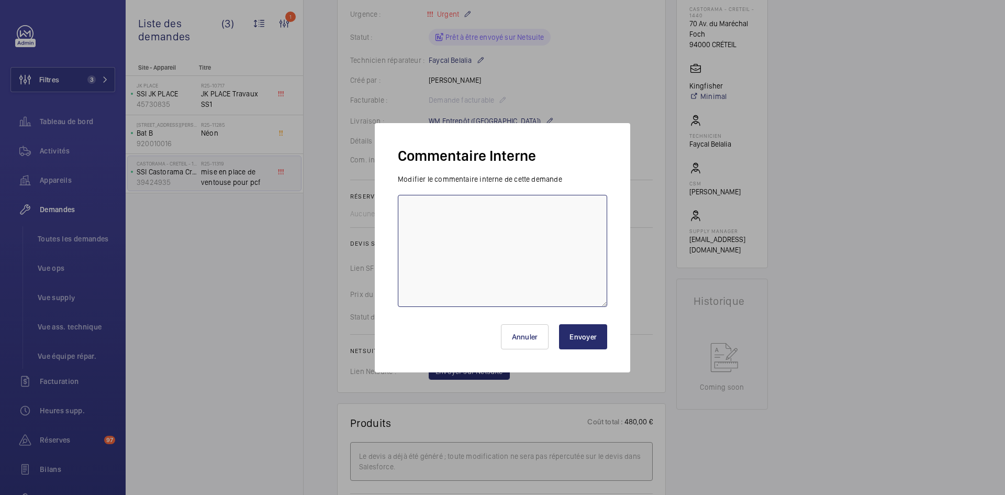
click at [447, 205] on textarea at bounding box center [502, 251] width 209 height 112
type textarea "BY-29/08 demande de devis envoyée au fournisseur GDV attente de retour."
click at [594, 336] on button "Envoyer" at bounding box center [583, 336] width 48 height 25
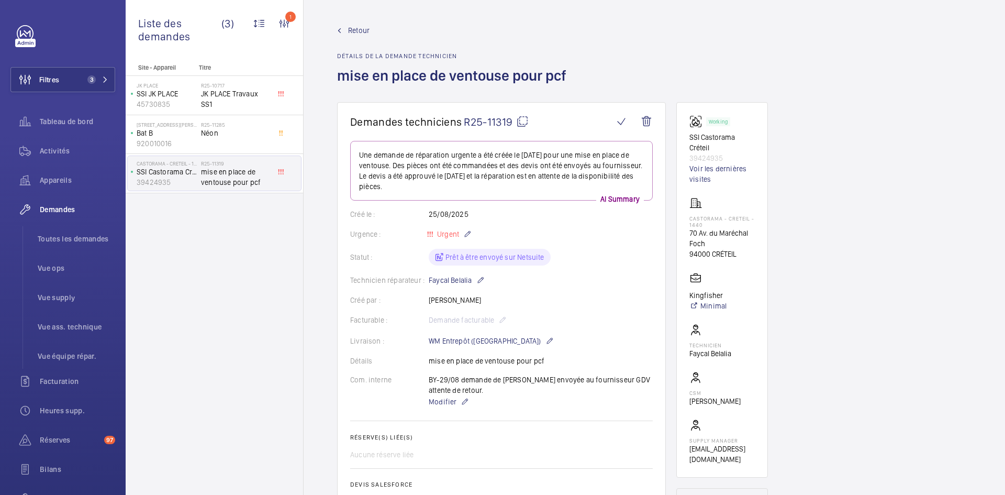
click at [359, 34] on span "Retour" at bounding box center [358, 30] width 21 height 10
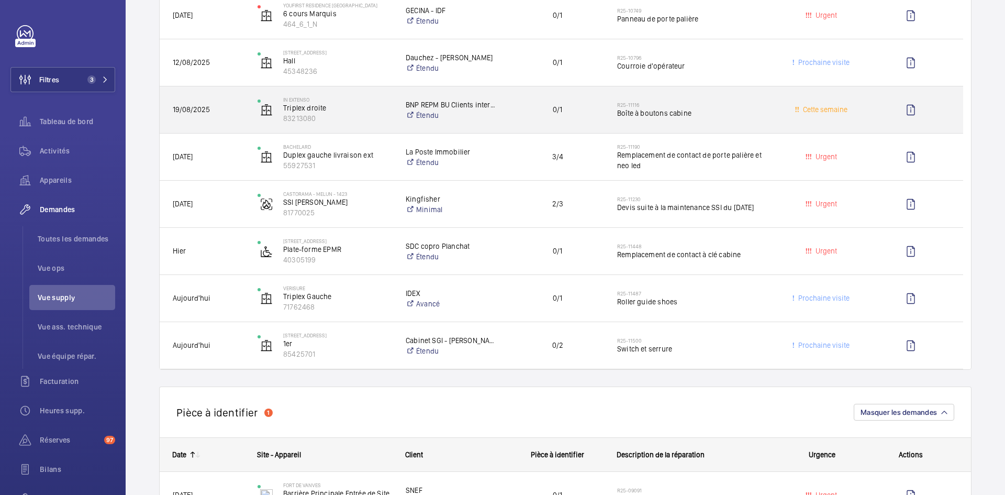
scroll to position [366, 0]
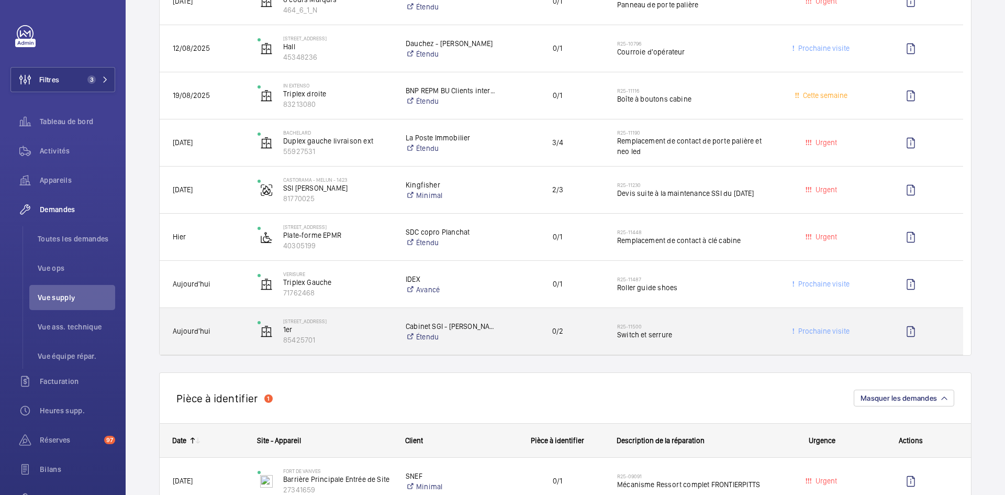
click at [234, 324] on div "Aujourd'hui" at bounding box center [202, 331] width 84 height 33
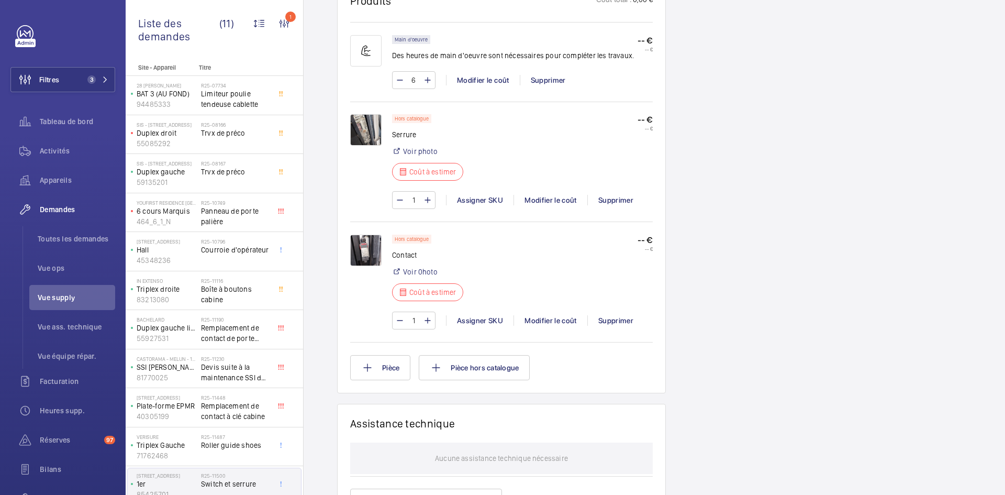
scroll to position [628, 0]
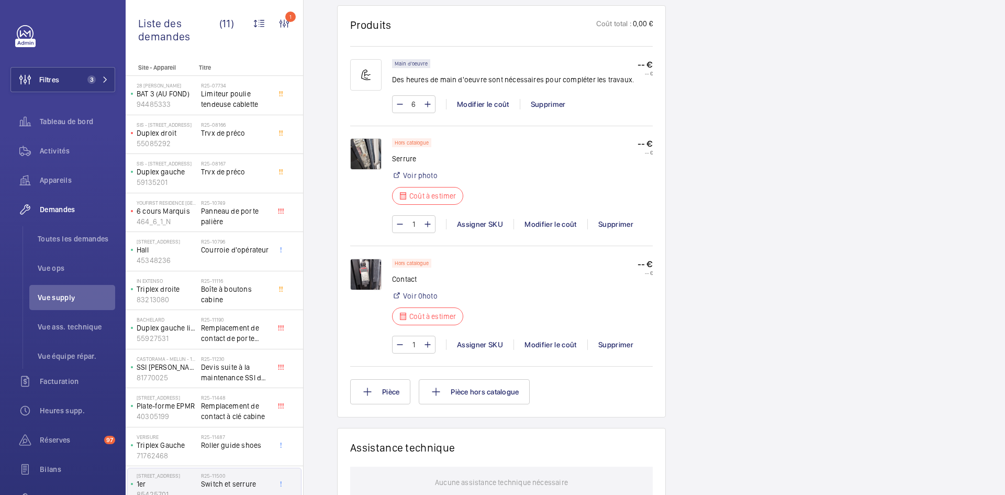
click at [371, 151] on img at bounding box center [365, 153] width 31 height 31
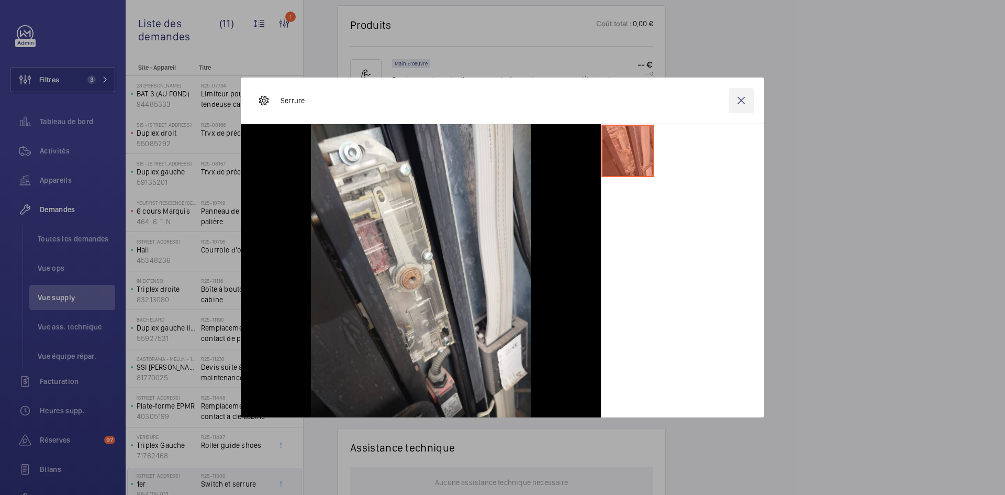
click at [742, 103] on wm-front-icon-button at bounding box center [741, 100] width 25 height 25
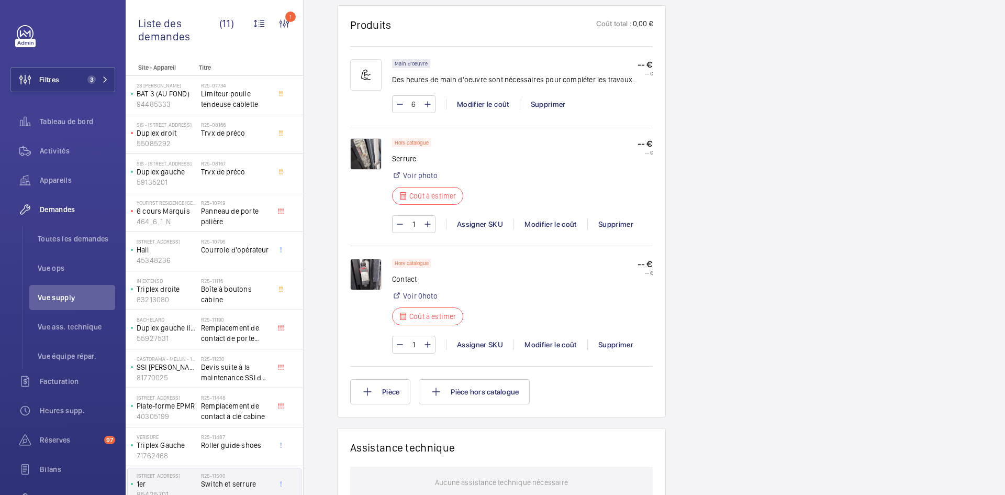
click at [374, 274] on img at bounding box center [365, 274] width 31 height 31
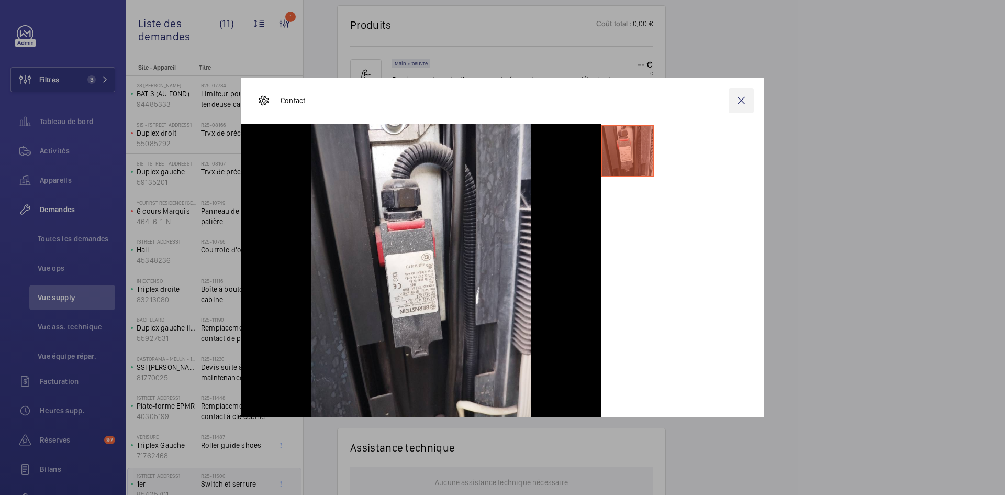
click at [741, 104] on wm-front-icon-button at bounding box center [741, 100] width 25 height 25
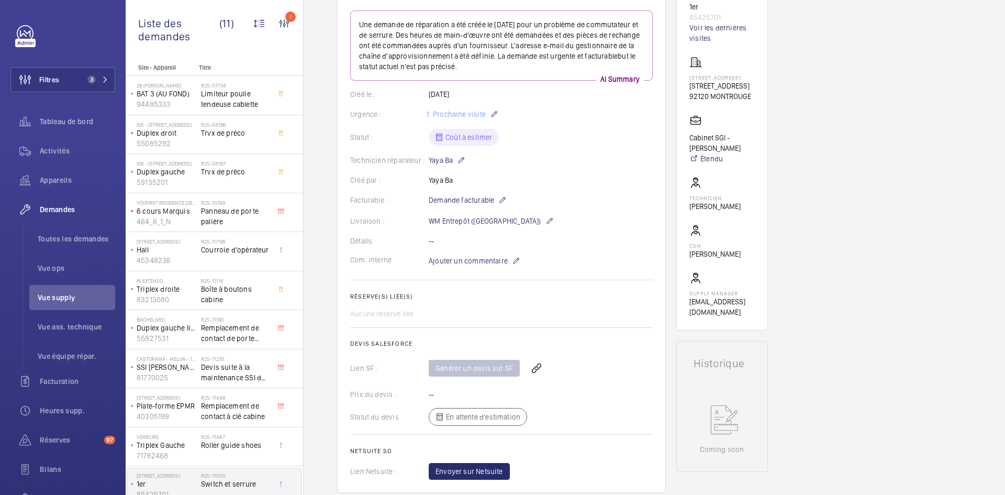
scroll to position [0, 0]
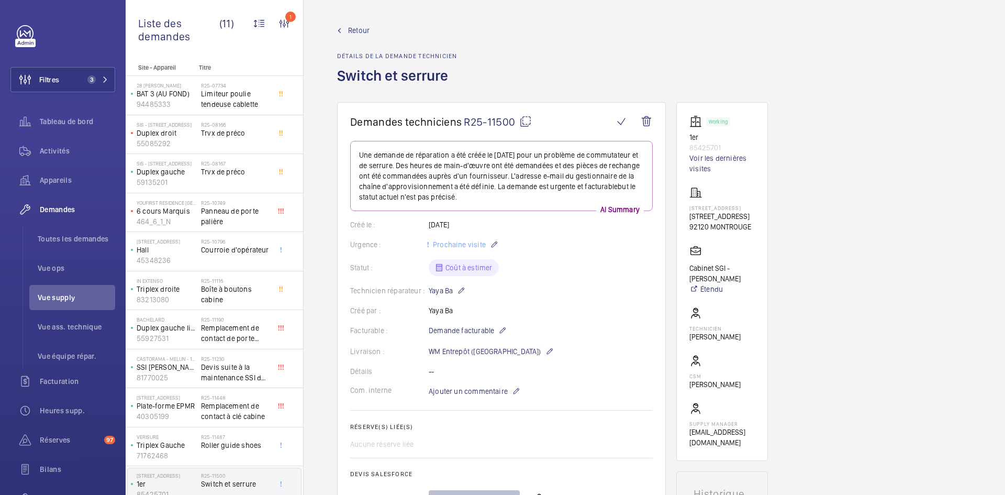
click at [528, 122] on mat-icon at bounding box center [525, 121] width 13 height 13
click at [358, 28] on span "Retour" at bounding box center [358, 30] width 21 height 10
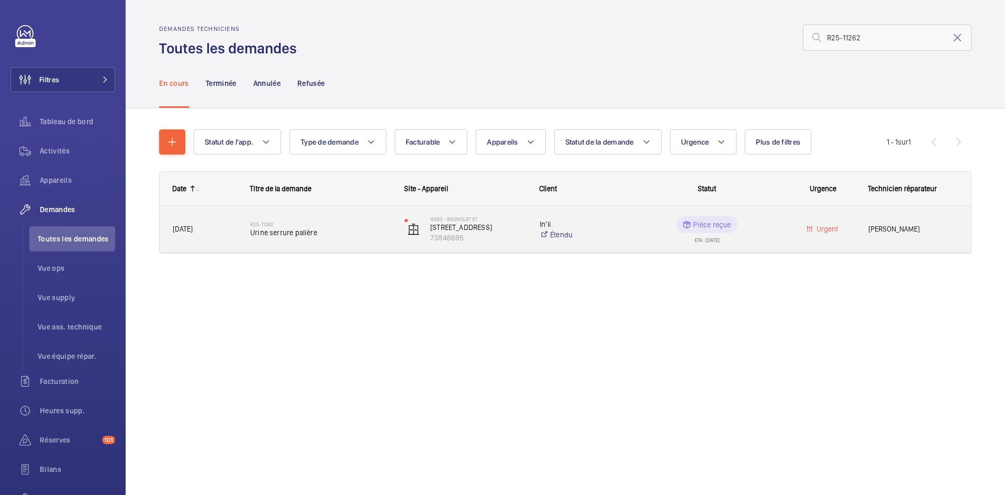
type input "R25-11262"
click at [217, 227] on span "[DATE]" at bounding box center [205, 229] width 64 height 12
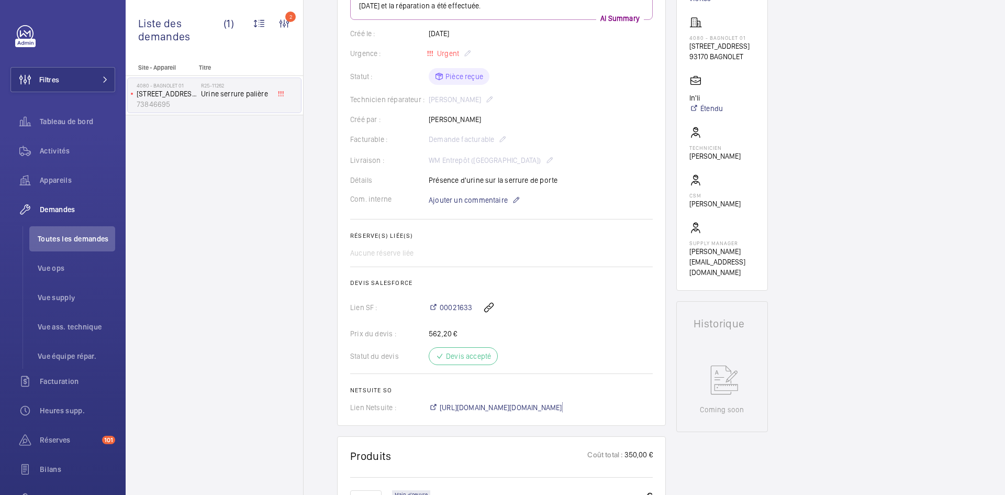
scroll to position [105, 0]
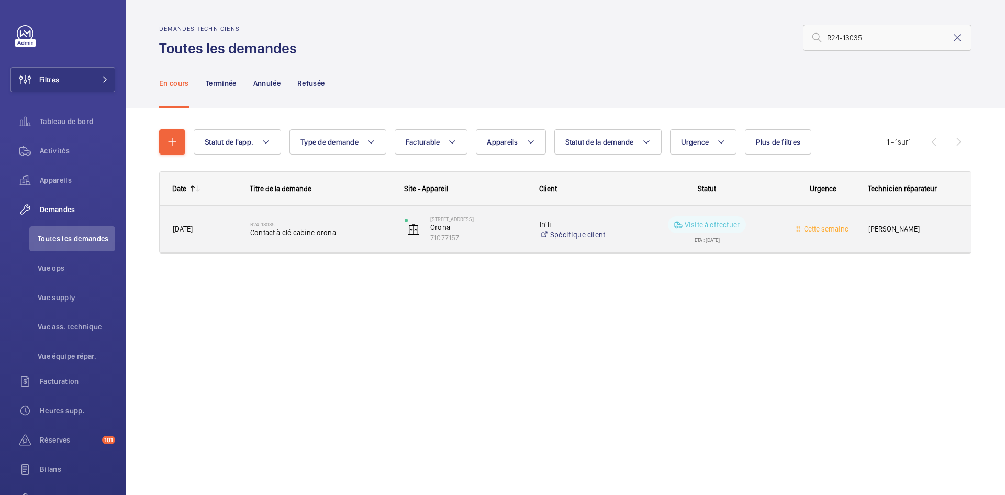
type input "R24-13035"
click at [223, 228] on span "[DATE]" at bounding box center [205, 229] width 64 height 12
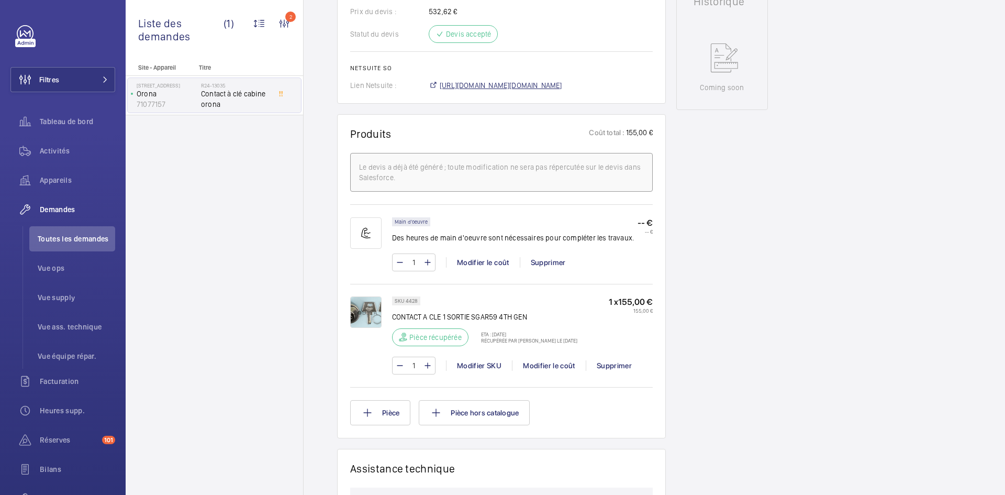
scroll to position [513, 0]
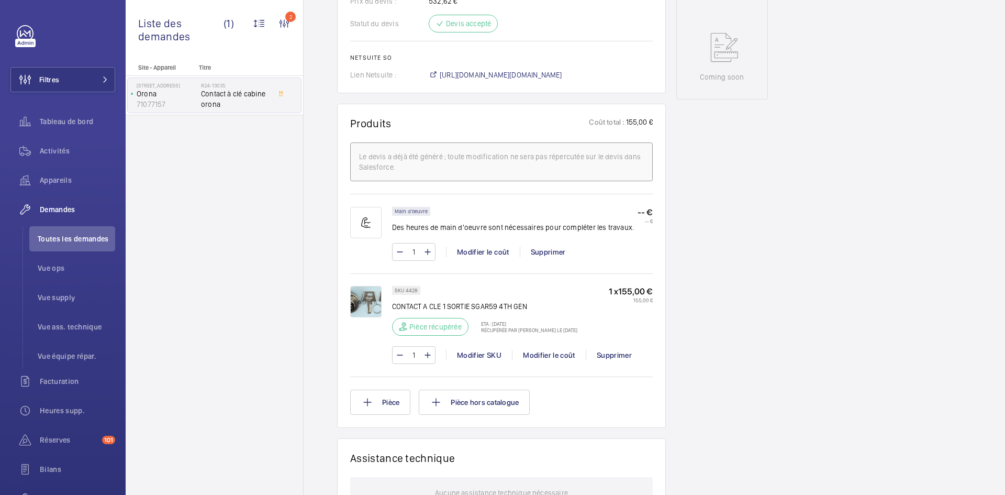
click at [373, 309] on img at bounding box center [365, 301] width 31 height 31
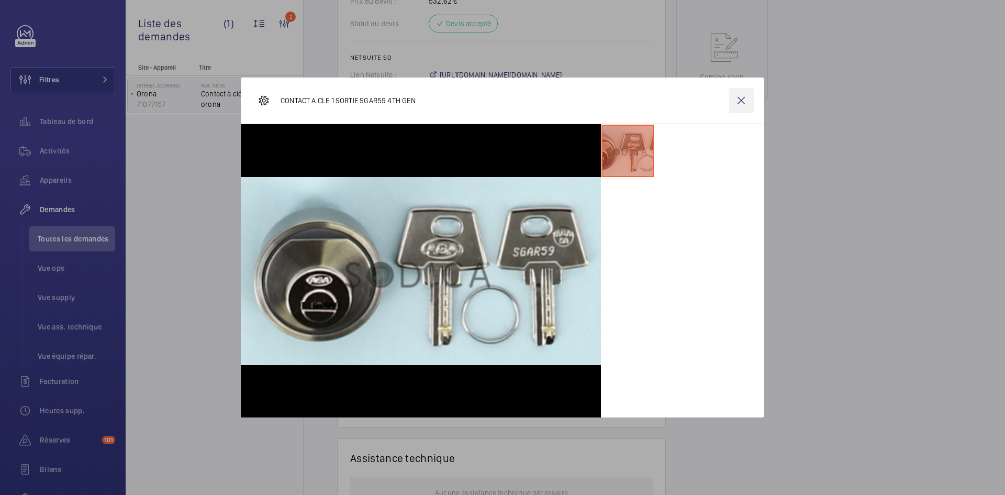
click at [740, 90] on wm-front-icon-button at bounding box center [741, 100] width 25 height 25
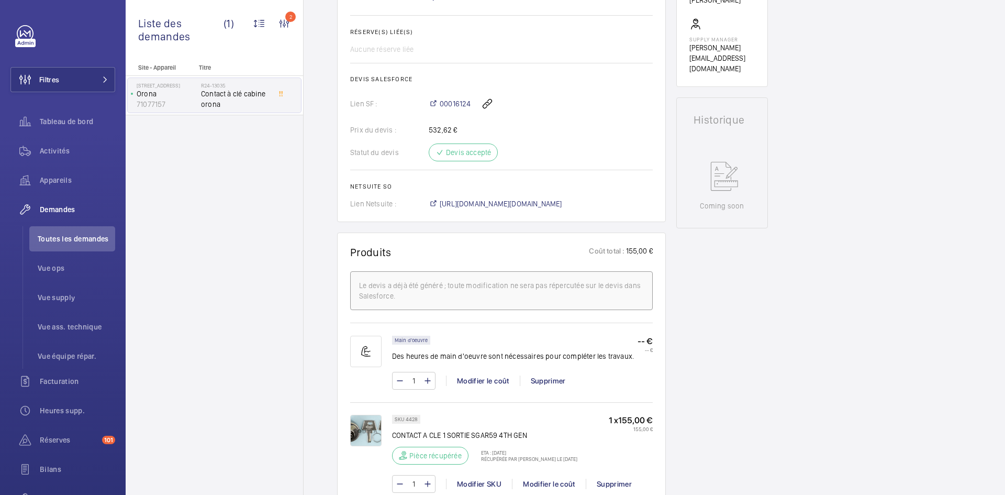
scroll to position [408, 0]
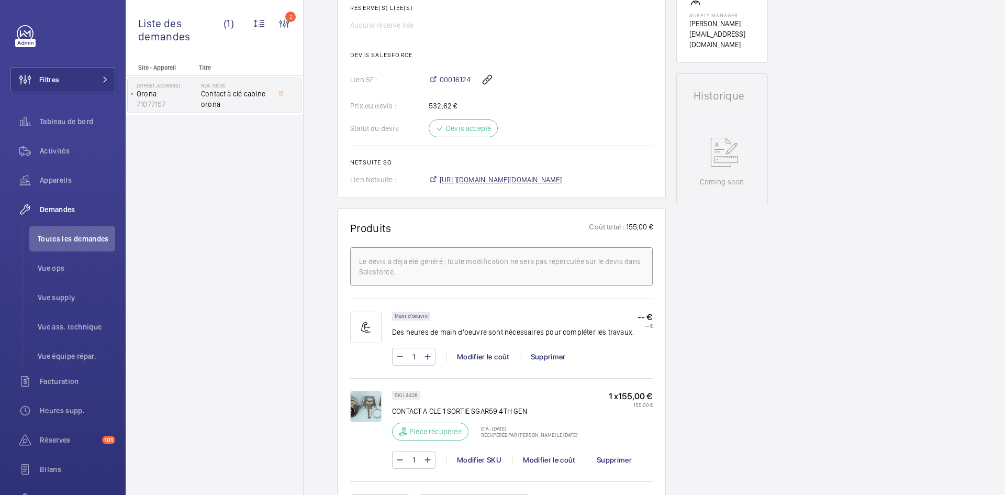
click at [540, 185] on span "[URL][DOMAIN_NAME][DOMAIN_NAME]" at bounding box center [501, 179] width 123 height 10
